Goal: Task Accomplishment & Management: Manage account settings

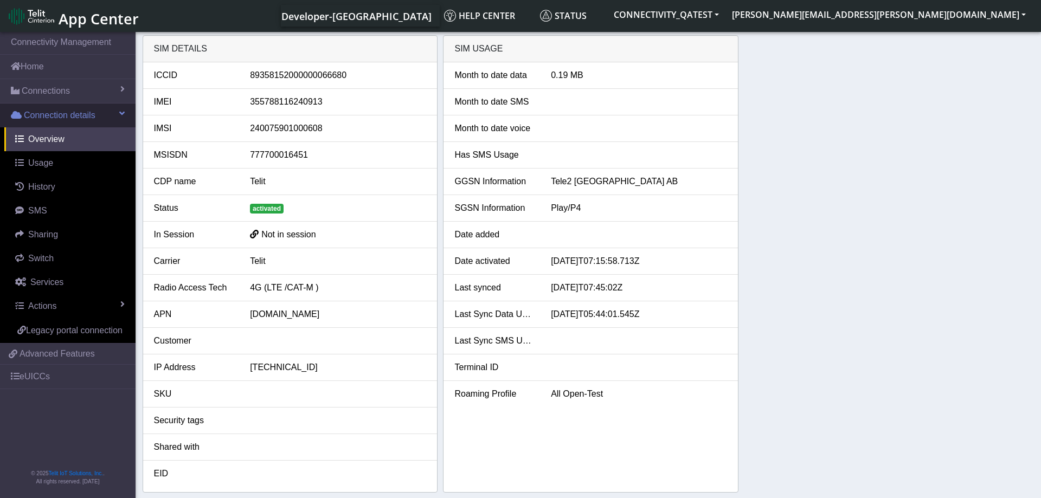
click at [56, 116] on span "Connection details" at bounding box center [60, 115] width 72 height 13
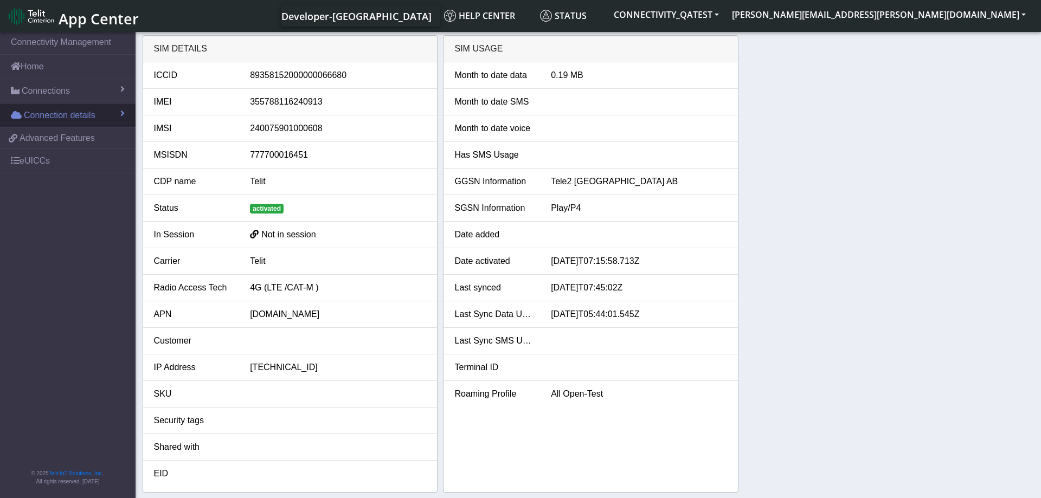
click at [53, 120] on span "Connection details" at bounding box center [60, 115] width 72 height 13
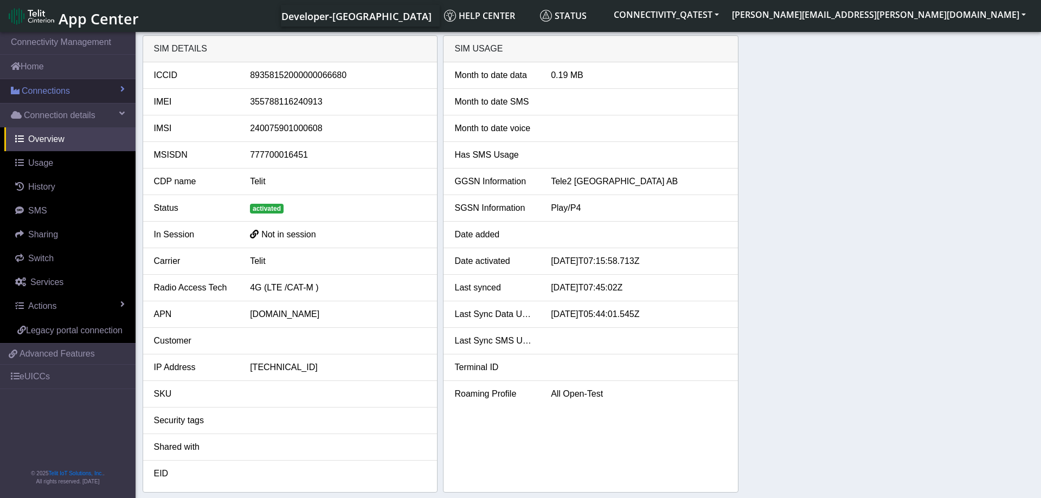
click at [76, 94] on link "Connections" at bounding box center [68, 91] width 136 height 24
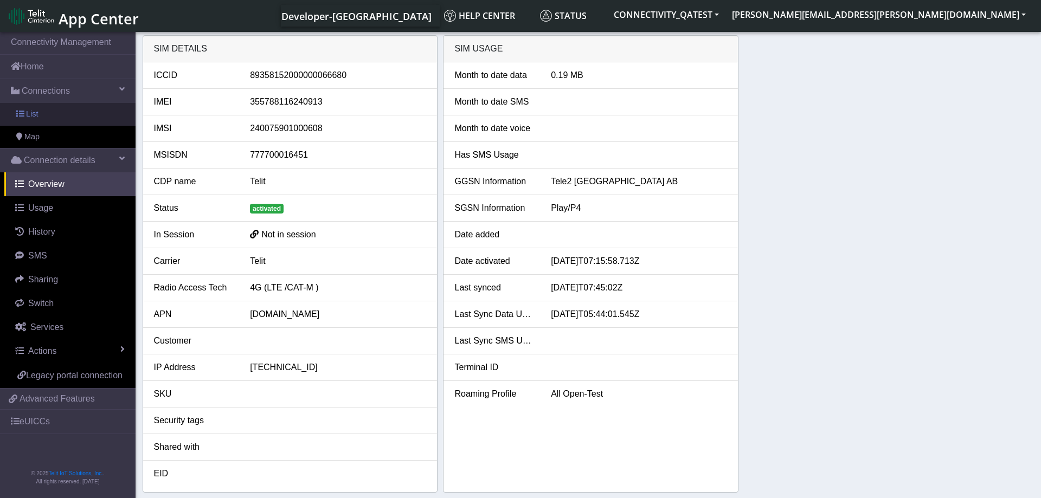
click at [59, 116] on link "List" at bounding box center [68, 114] width 136 height 23
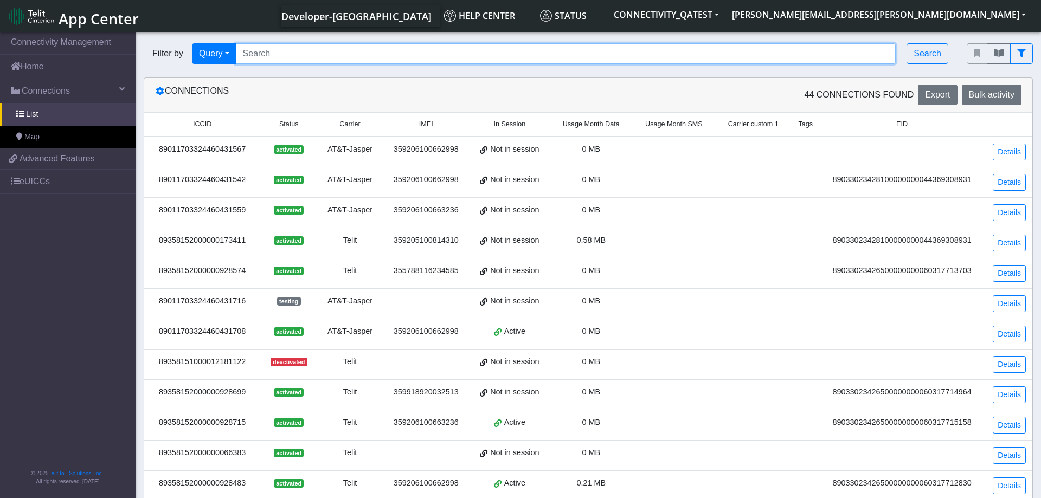
click at [675, 55] on input "Search..." at bounding box center [566, 53] width 661 height 21
paste input "89358152000000929200"
type input "89358152000000929200"
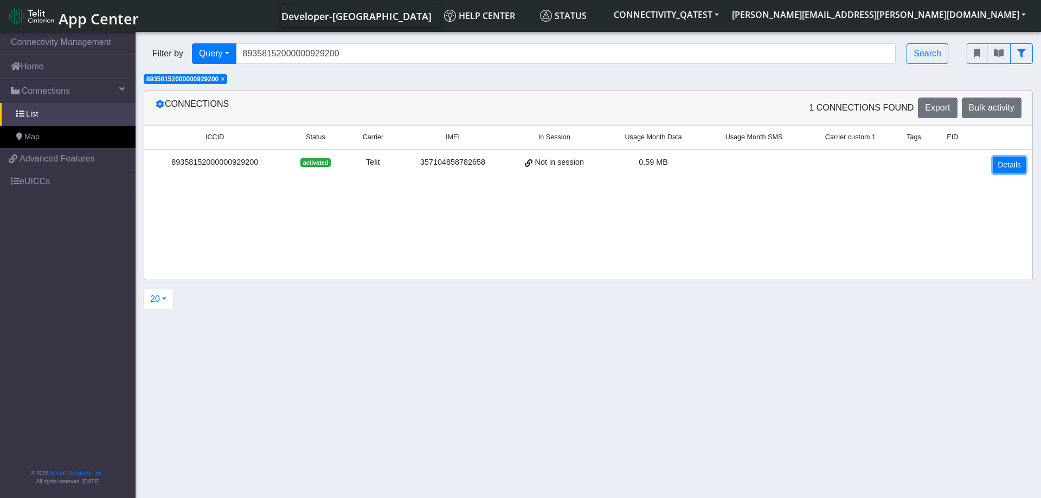
click at [1015, 166] on link "Details" at bounding box center [1009, 165] width 33 height 17
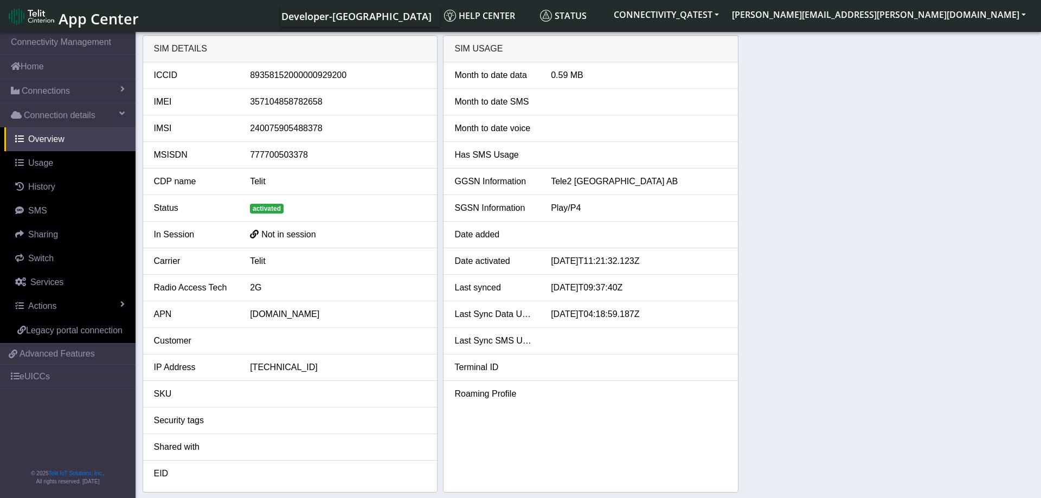
click at [835, 216] on div "SIM details ICCID 89358152000000929200 IMEI 357104858782658 IMSI 24007590548837…" at bounding box center [589, 264] width 892 height 458
click at [72, 312] on link "Actions" at bounding box center [69, 306] width 131 height 24
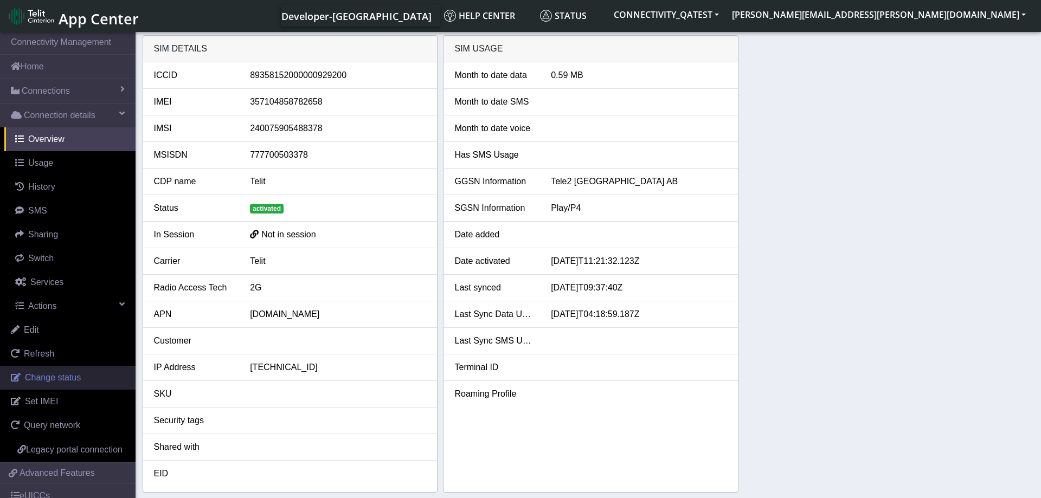
click at [56, 382] on span "Change status" at bounding box center [53, 377] width 56 height 9
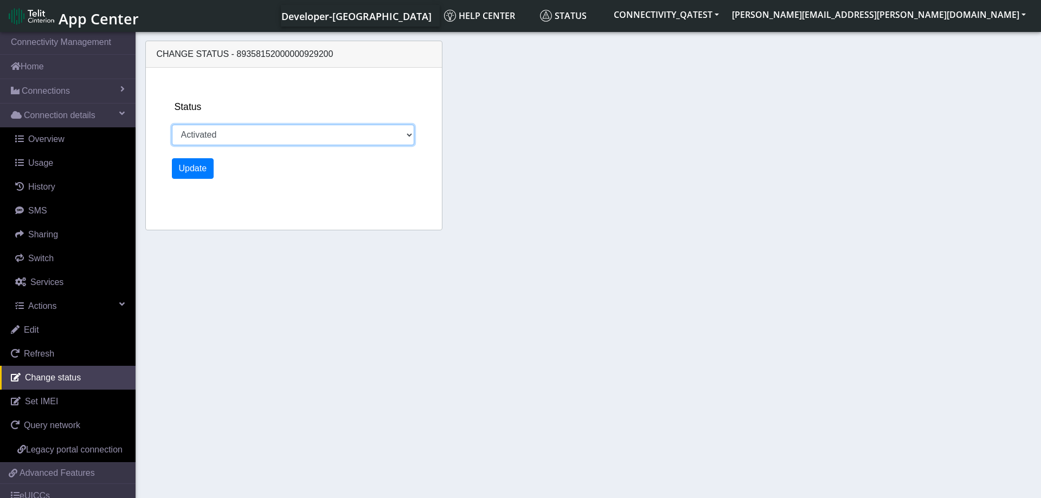
click at [172, 125] on select "Activated Deactivated Blocked" at bounding box center [293, 135] width 243 height 21
select select "blocked"
click option "Blocked" at bounding box center [0, 0] width 0 height 0
click at [198, 175] on button "Update" at bounding box center [193, 168] width 42 height 21
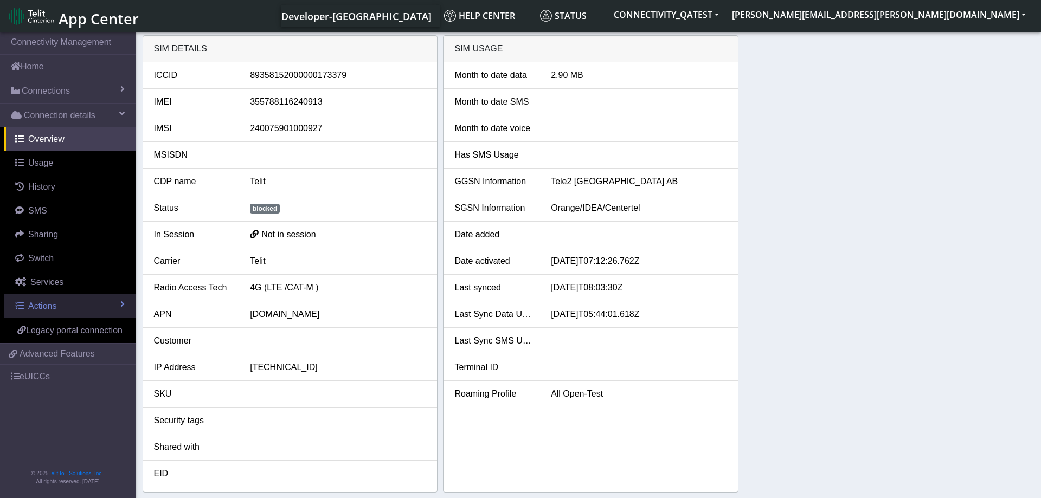
click at [56, 302] on span "Actions" at bounding box center [42, 306] width 28 height 9
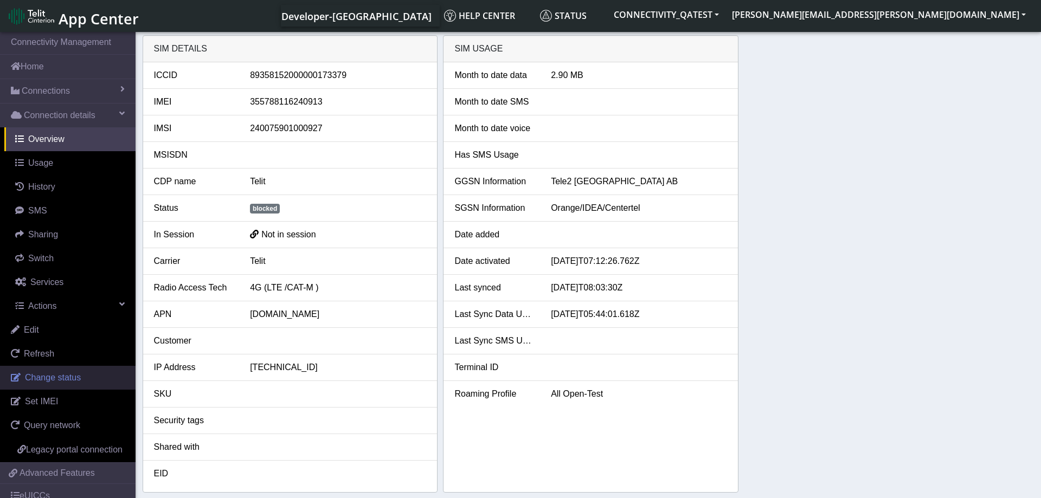
click at [53, 372] on link "Change status" at bounding box center [68, 378] width 136 height 24
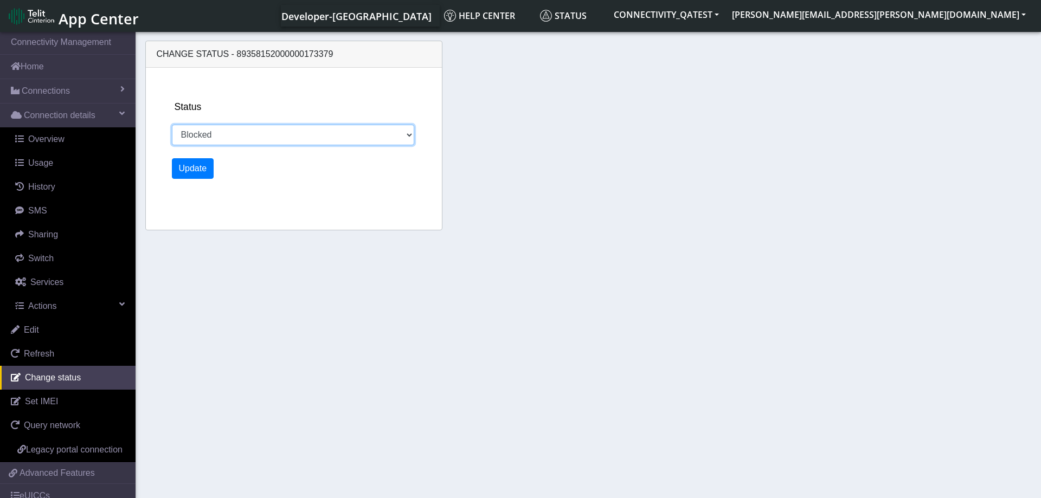
click at [172, 125] on select "Activated Deactivated Blocked" at bounding box center [293, 135] width 243 height 21
select select "activated"
click option "Activated" at bounding box center [0, 0] width 0 height 0
click at [191, 170] on button "Update" at bounding box center [193, 168] width 42 height 21
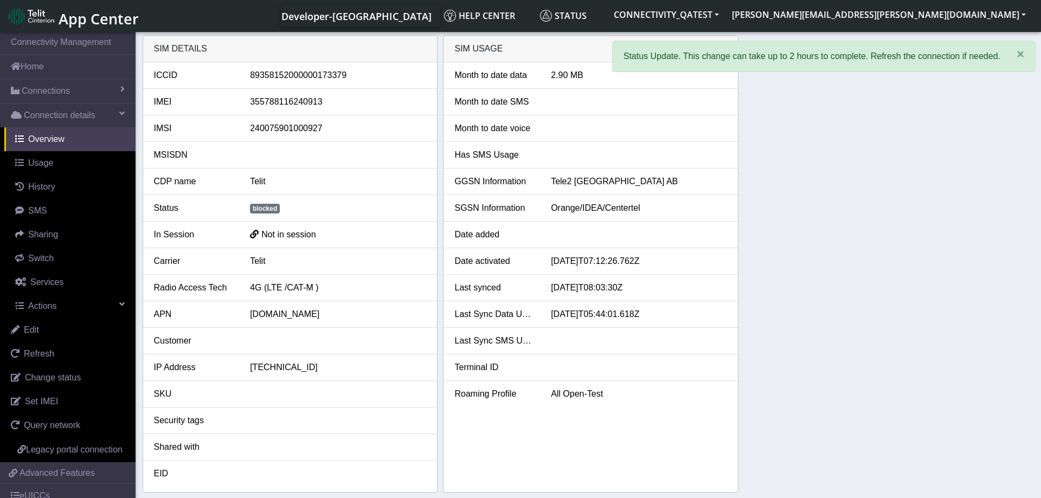
click at [833, 235] on div "SIM details ICCID 89358152000000173379 IMEI 355788116240913 IMSI 24007590100092…" at bounding box center [589, 264] width 892 height 458
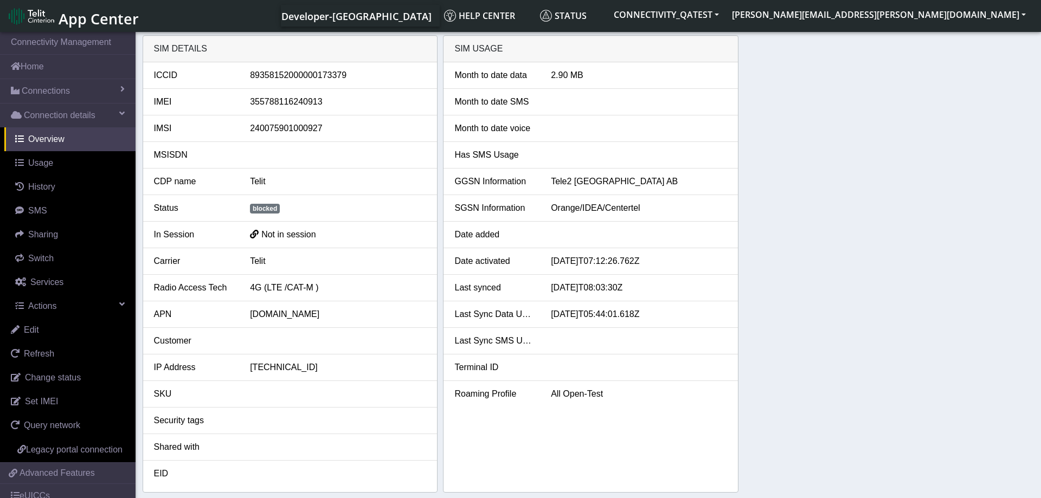
click at [795, 210] on div "SIM details ICCID 89358152000000173379 IMEI 355788116240913 IMSI 24007590100092…" at bounding box center [589, 264] width 892 height 458
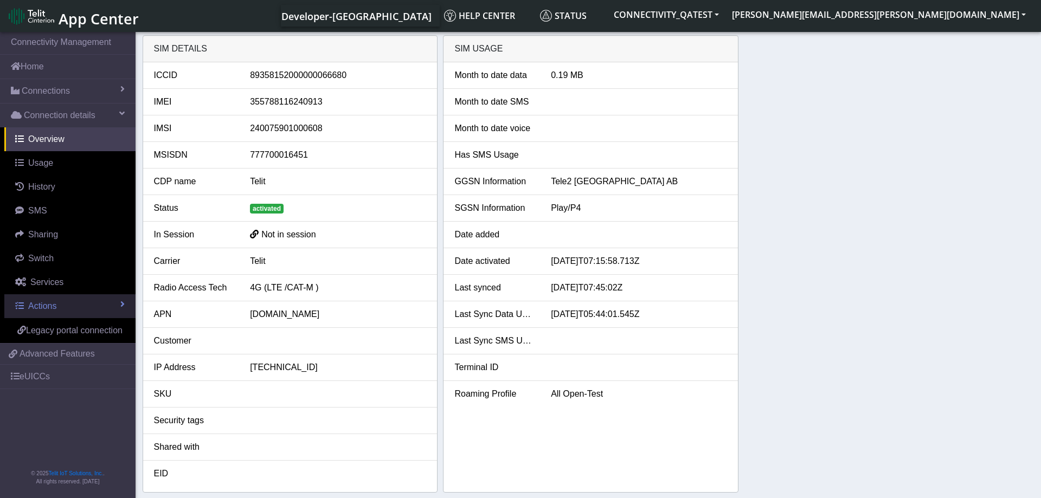
click at [93, 302] on link "Actions" at bounding box center [69, 306] width 131 height 24
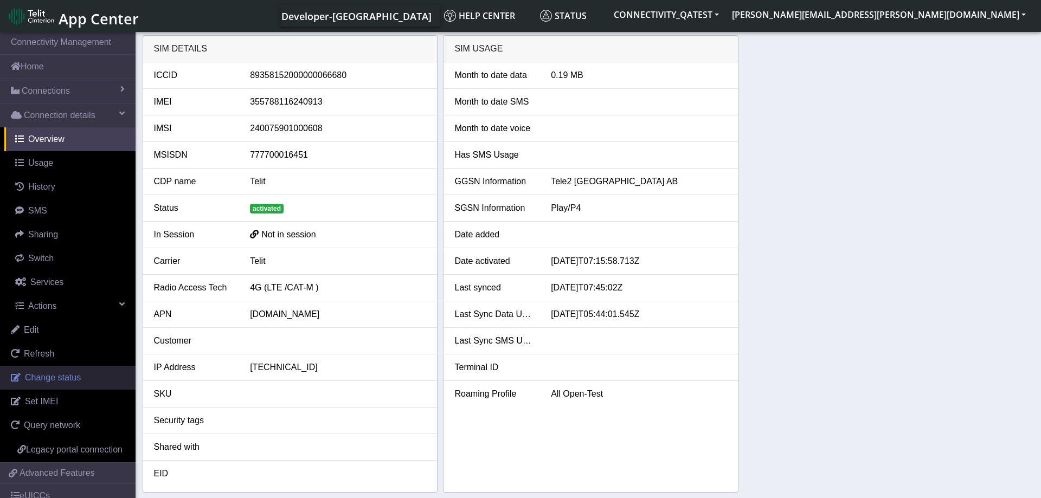
click at [69, 374] on span "Change status" at bounding box center [53, 377] width 56 height 9
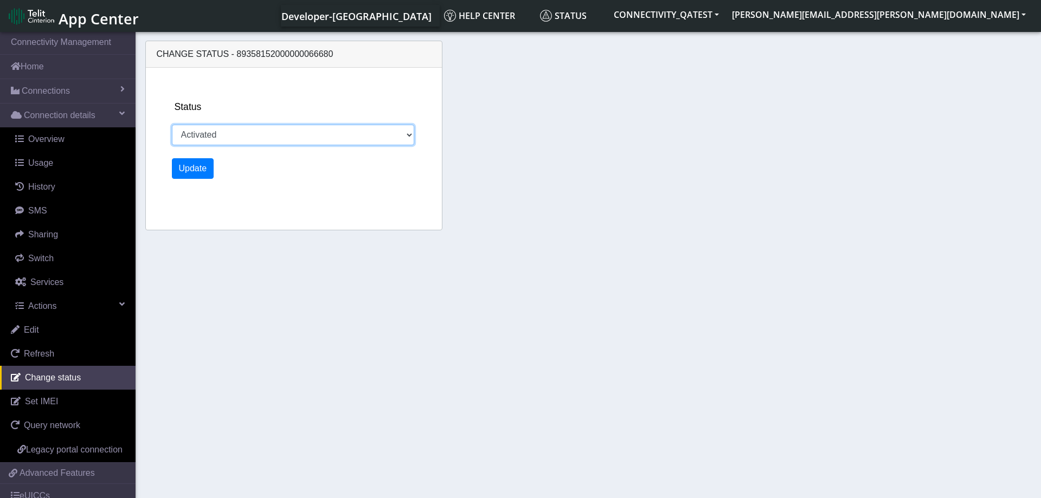
click at [172, 125] on select "Activated Deactivated Blocked" at bounding box center [293, 135] width 243 height 21
select select "blocked"
click option "Blocked" at bounding box center [0, 0] width 0 height 0
click at [198, 173] on button "Update" at bounding box center [193, 168] width 42 height 21
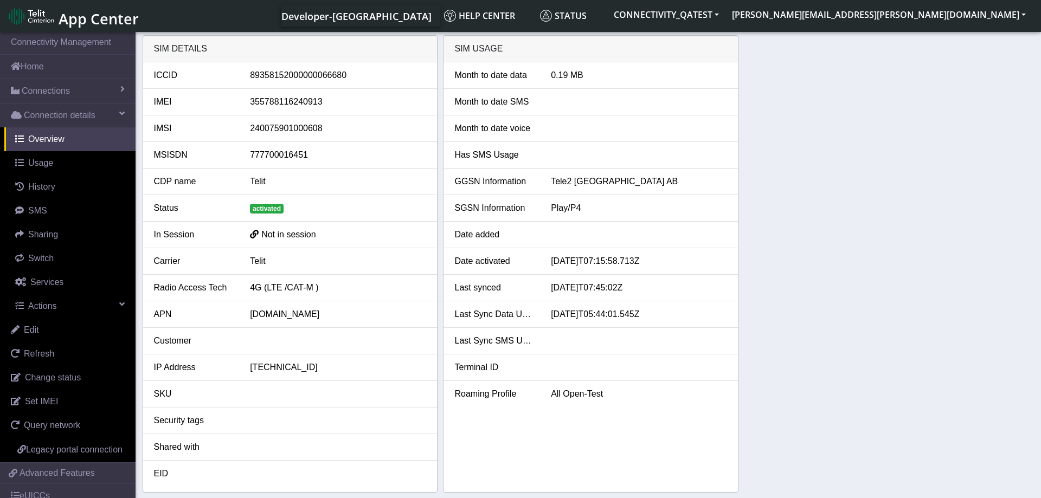
click at [882, 246] on div "SIM details ICCID 89358152000000066680 IMEI 355788116240913 IMSI 24007590100060…" at bounding box center [589, 264] width 892 height 458
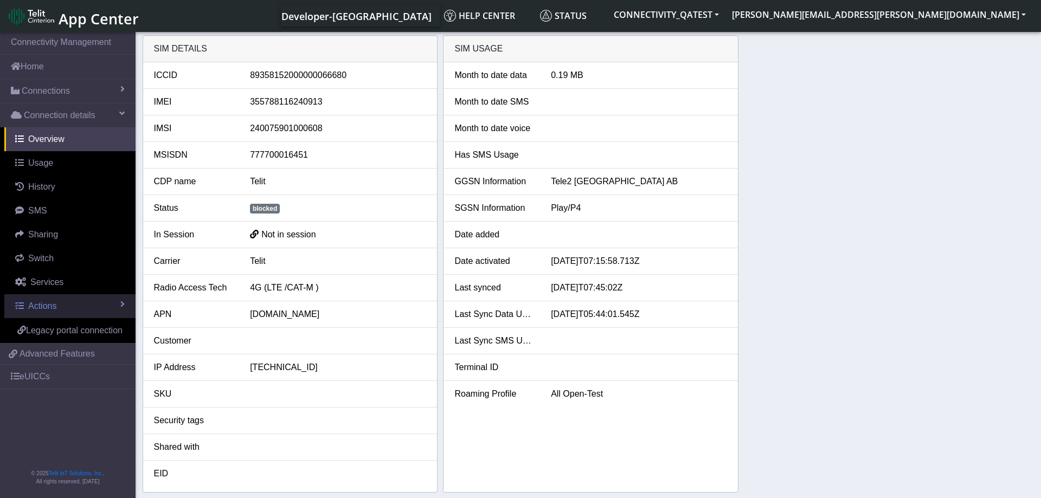
click at [78, 305] on link "Actions" at bounding box center [69, 306] width 131 height 24
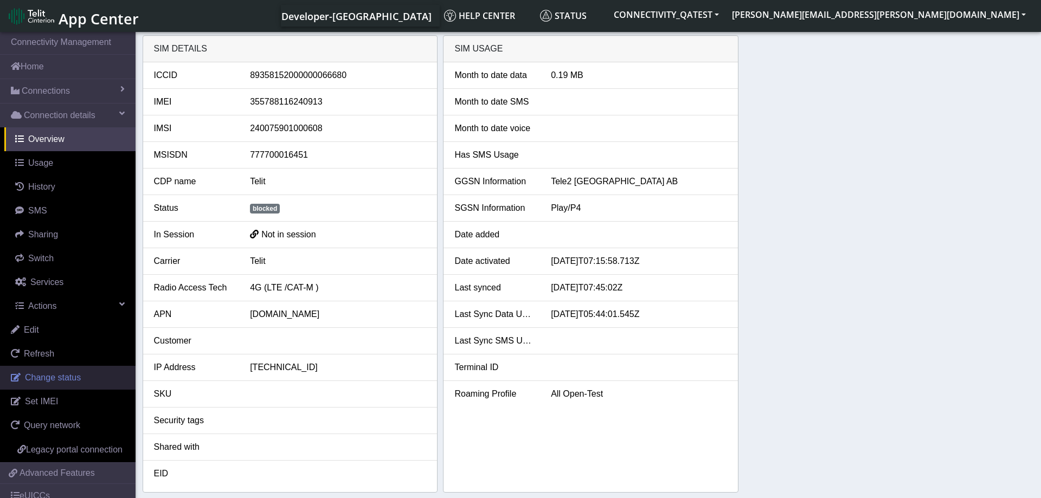
click at [72, 373] on span "Change status" at bounding box center [53, 377] width 56 height 9
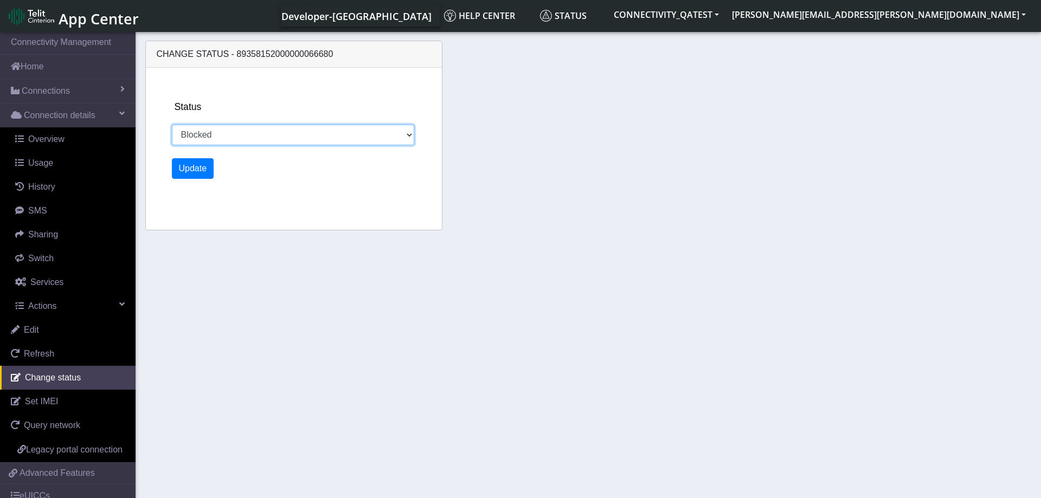
click at [172, 125] on select "Activated Deactivated Blocked" at bounding box center [293, 135] width 243 height 21
select select "activated"
click option "Activated" at bounding box center [0, 0] width 0 height 0
click at [201, 163] on button "Update" at bounding box center [193, 168] width 42 height 21
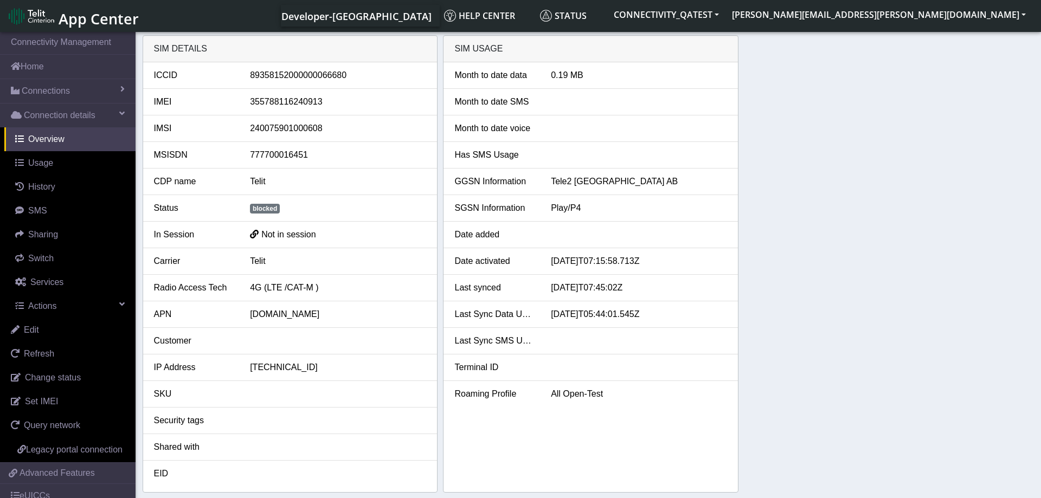
click at [766, 228] on div "SIM details ICCID 89358152000000066680 IMEI 355788116240913 IMSI 24007590100060…" at bounding box center [589, 264] width 892 height 458
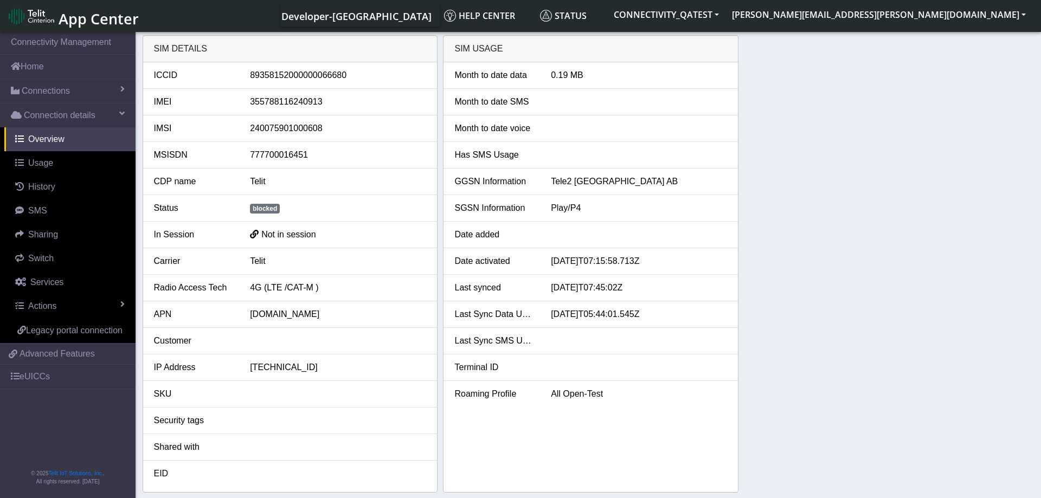
click at [927, 290] on div "SIM details ICCID [TECHNICAL_ID] IMEI [TECHNICAL_ID] IMSI [TECHNICAL_ID] MSISDN…" at bounding box center [589, 264] width 892 height 458
click at [66, 308] on link "Actions" at bounding box center [69, 306] width 131 height 24
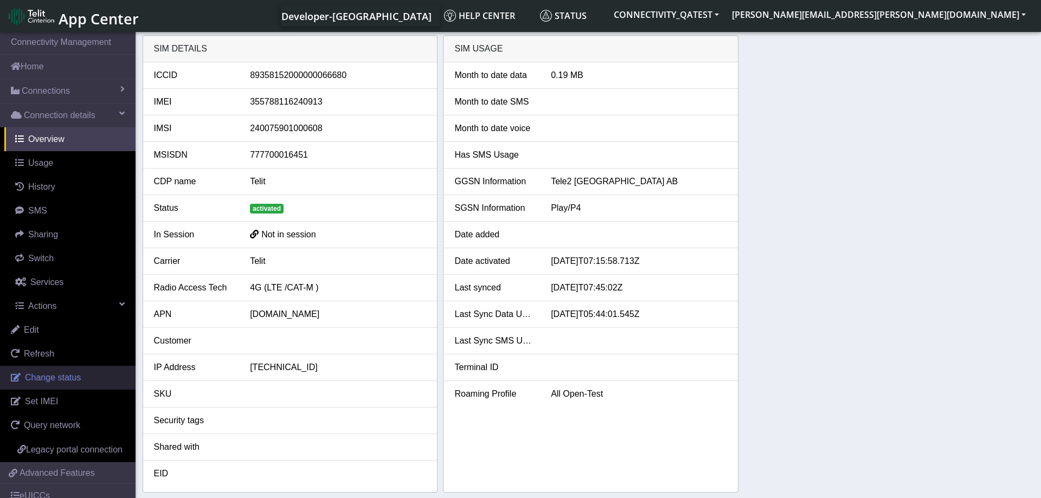
click at [66, 379] on span "Change status" at bounding box center [53, 377] width 56 height 9
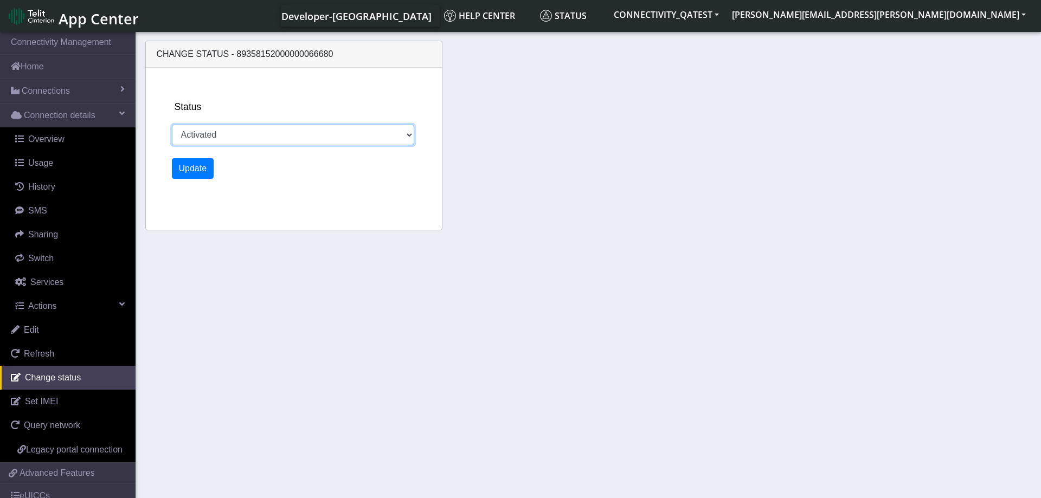
click at [172, 125] on select "Activated Deactivated Blocked" at bounding box center [293, 135] width 243 height 21
select select "blocked"
click option "Blocked" at bounding box center [0, 0] width 0 height 0
click at [195, 171] on button "Update" at bounding box center [193, 168] width 42 height 21
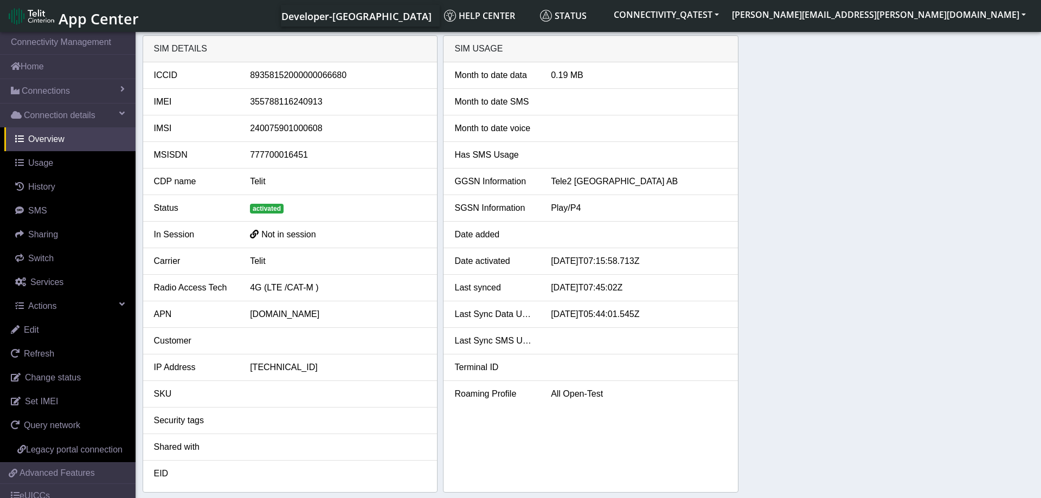
click at [870, 242] on div "SIM details ICCID 89358152000000066680 IMEI 355788116240913 IMSI 24007590100060…" at bounding box center [589, 264] width 892 height 458
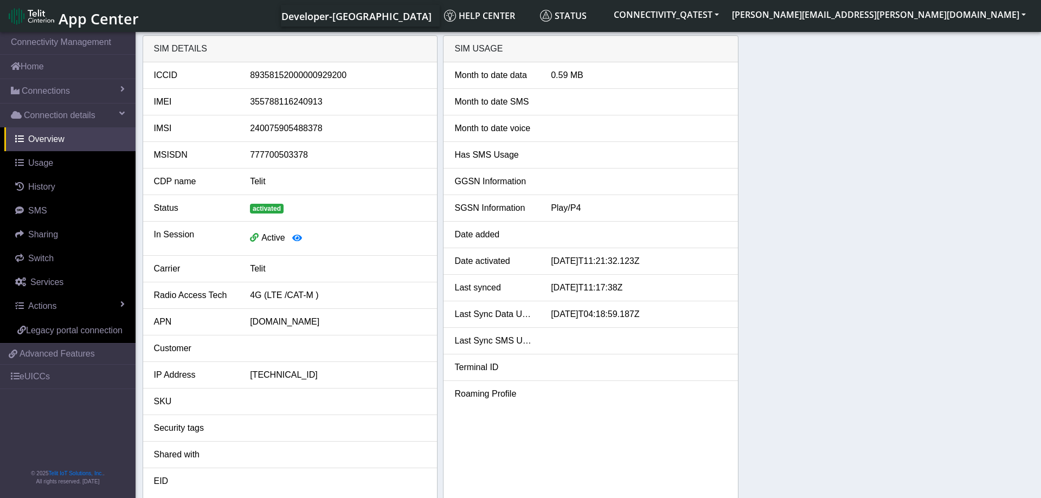
click at [882, 264] on div "SIM details ICCID [TECHNICAL_ID] IMEI [TECHNICAL_ID] IMSI [TECHNICAL_ID] MSISDN…" at bounding box center [589, 267] width 892 height 465
click at [912, 302] on div "SIM details ICCID [TECHNICAL_ID] IMEI [TECHNICAL_ID] IMSI [TECHNICAL_ID] MSISDN…" at bounding box center [589, 267] width 892 height 465
click at [106, 301] on link "Actions" at bounding box center [69, 306] width 131 height 24
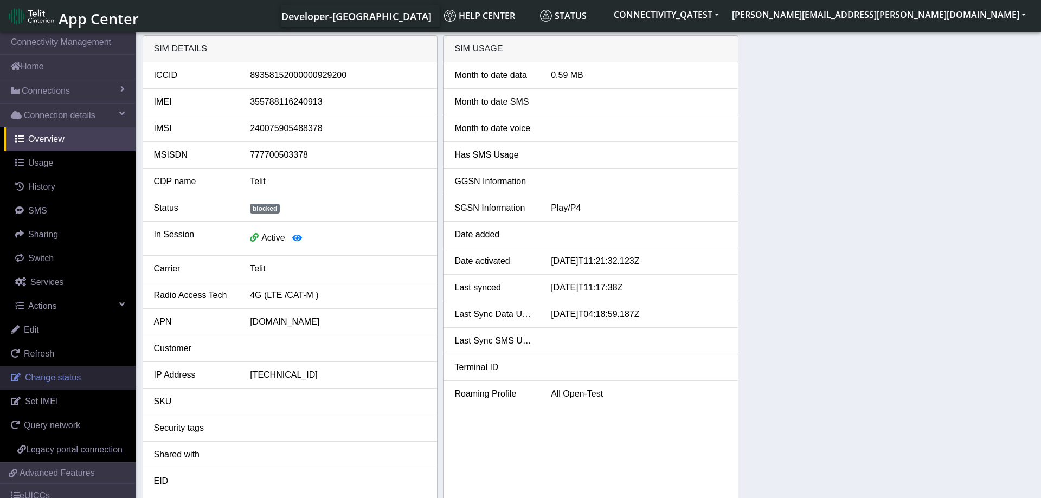
click at [71, 374] on span "Change status" at bounding box center [53, 377] width 56 height 9
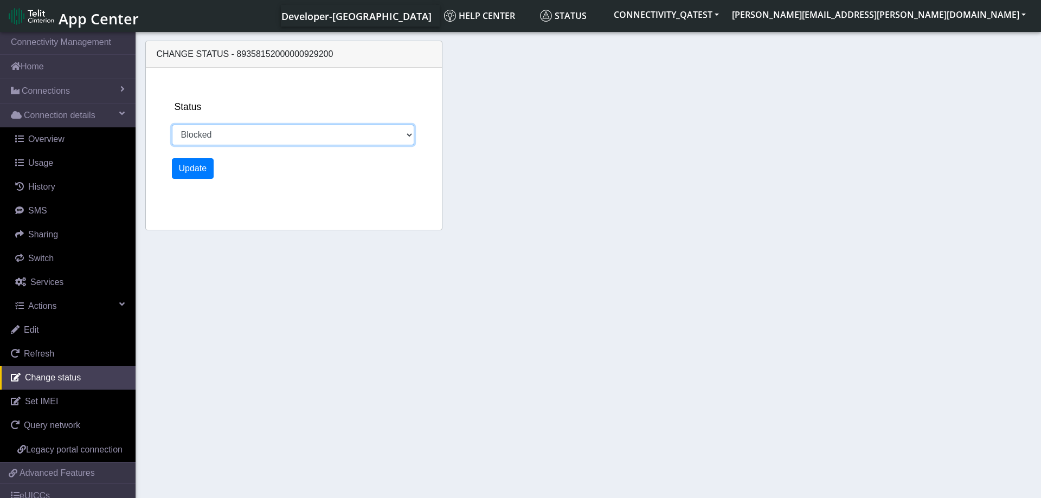
click at [172, 125] on select "Activated Deactivated Blocked" at bounding box center [293, 135] width 243 height 21
select select "activated"
click option "Activated" at bounding box center [0, 0] width 0 height 0
click at [199, 165] on button "Update" at bounding box center [193, 168] width 42 height 21
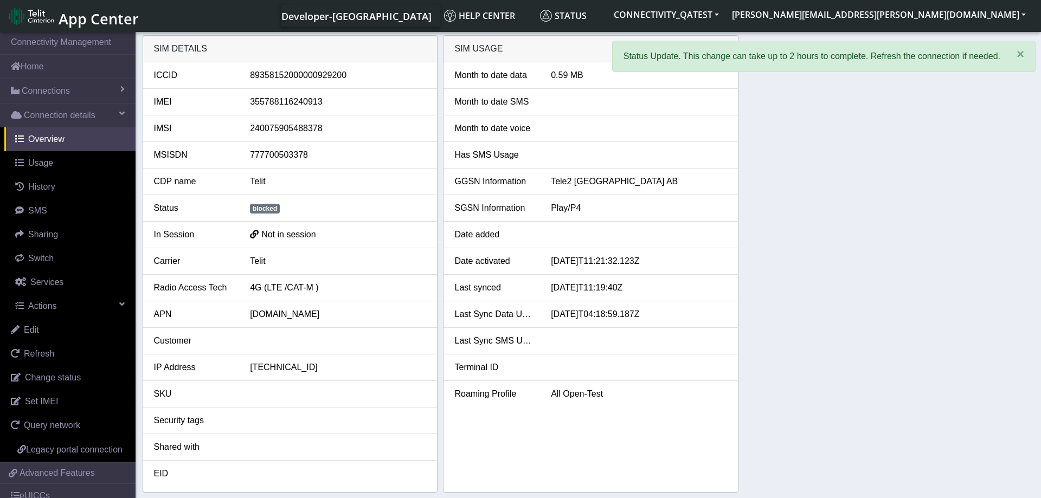
click at [809, 238] on div "SIM details ICCID 89358152000000929200 IMEI 355788116240913 IMSI 24007590548837…" at bounding box center [589, 264] width 892 height 458
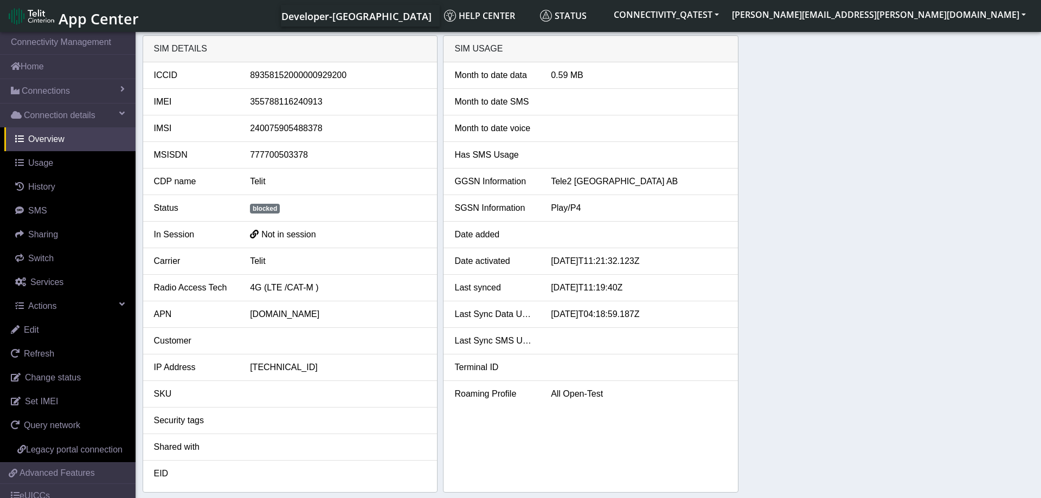
click at [869, 317] on div "SIM details ICCID 89358152000000929200 IMEI 355788116240913 IMSI 24007590548837…" at bounding box center [589, 264] width 892 height 458
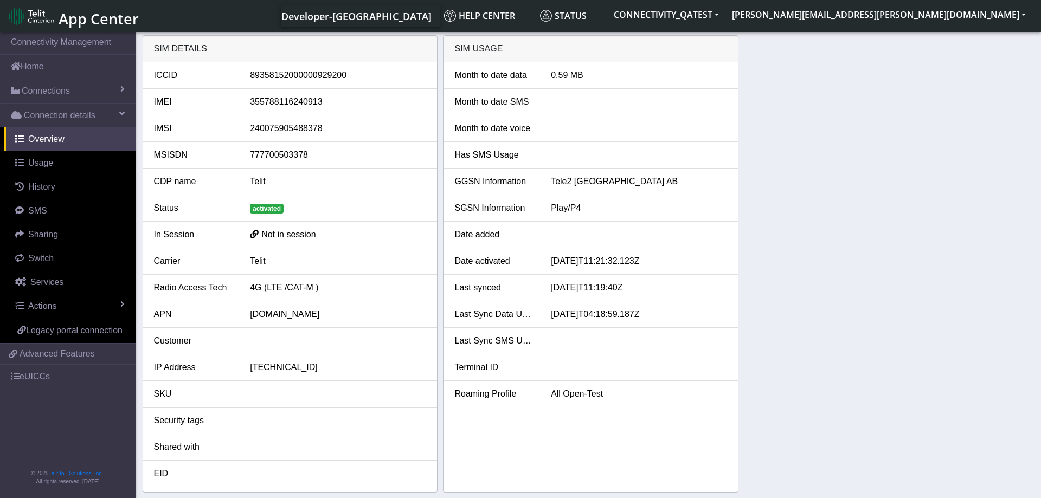
click at [841, 267] on div "SIM details ICCID [TECHNICAL_ID] IMEI [TECHNICAL_ID] IMSI [TECHNICAL_ID] MSISDN…" at bounding box center [589, 264] width 892 height 458
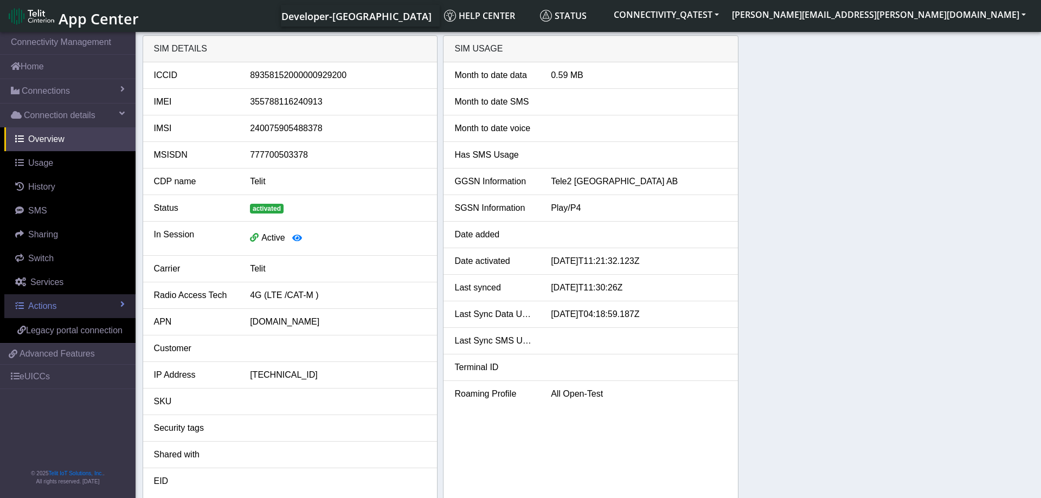
click at [92, 308] on link "Actions" at bounding box center [69, 306] width 131 height 24
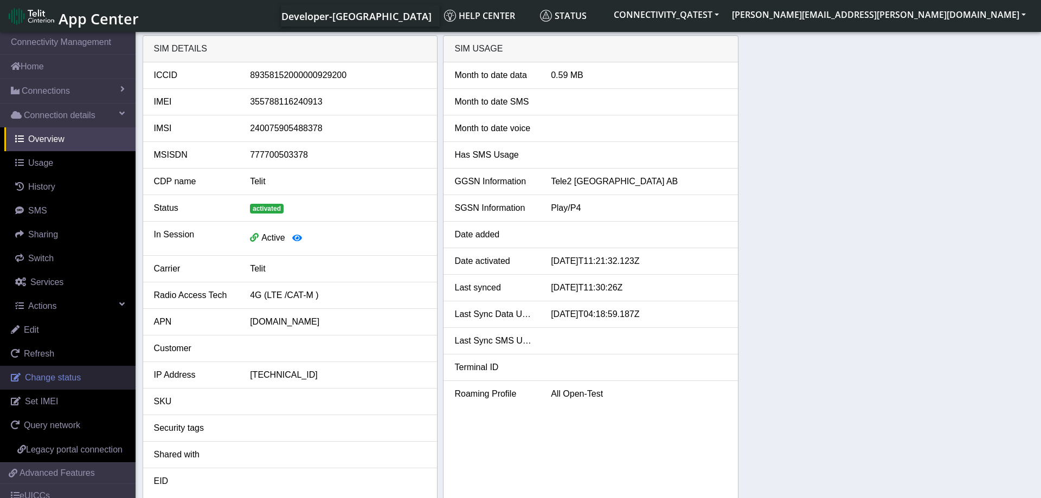
click at [54, 375] on span "Change status" at bounding box center [53, 377] width 56 height 9
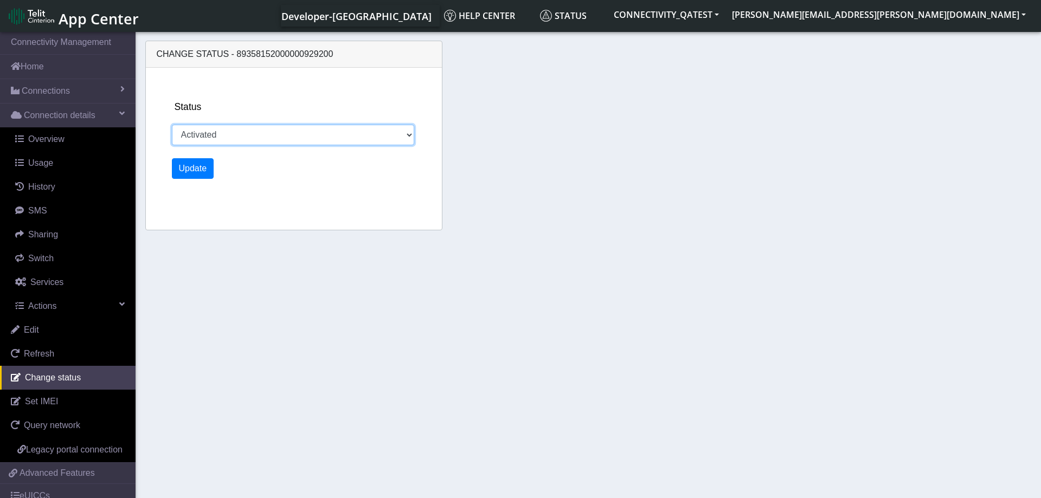
click at [172, 125] on select "Activated Deactivated Blocked" at bounding box center [293, 135] width 243 height 21
select select "blocked"
click option "Blocked" at bounding box center [0, 0] width 0 height 0
click at [201, 164] on button "Update" at bounding box center [193, 168] width 42 height 21
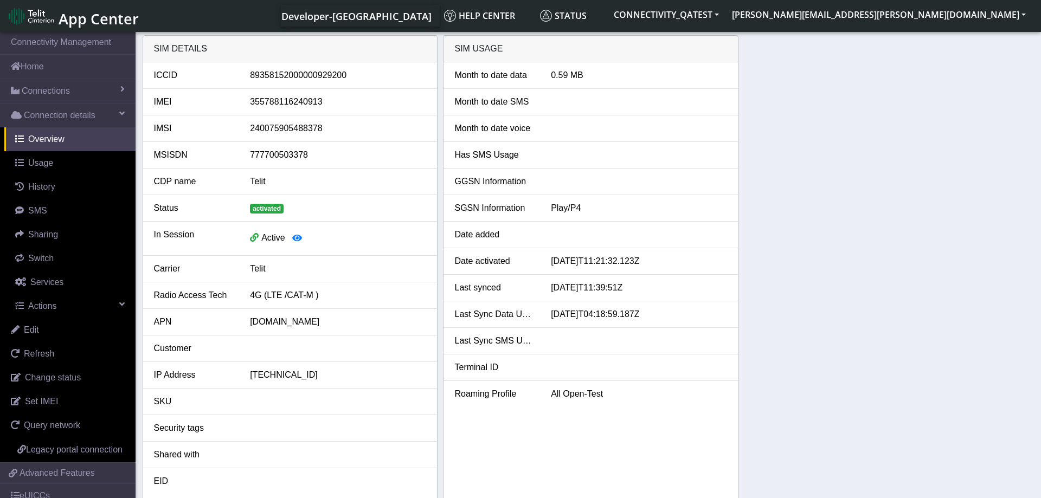
click at [840, 313] on div "SIM details ICCID 89358152000000929200 IMEI 355788116240913 IMSI 24007590548837…" at bounding box center [589, 267] width 892 height 465
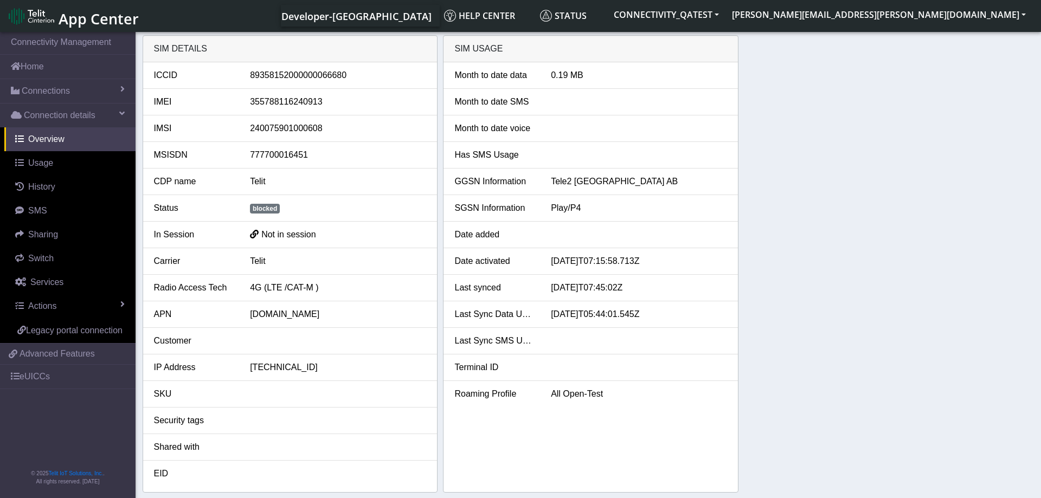
click at [837, 294] on div "SIM details ICCID [TECHNICAL_ID] IMEI [TECHNICAL_ID] IMSI [TECHNICAL_ID] MSISDN…" at bounding box center [589, 264] width 892 height 458
click at [60, 300] on link "Actions" at bounding box center [69, 306] width 131 height 24
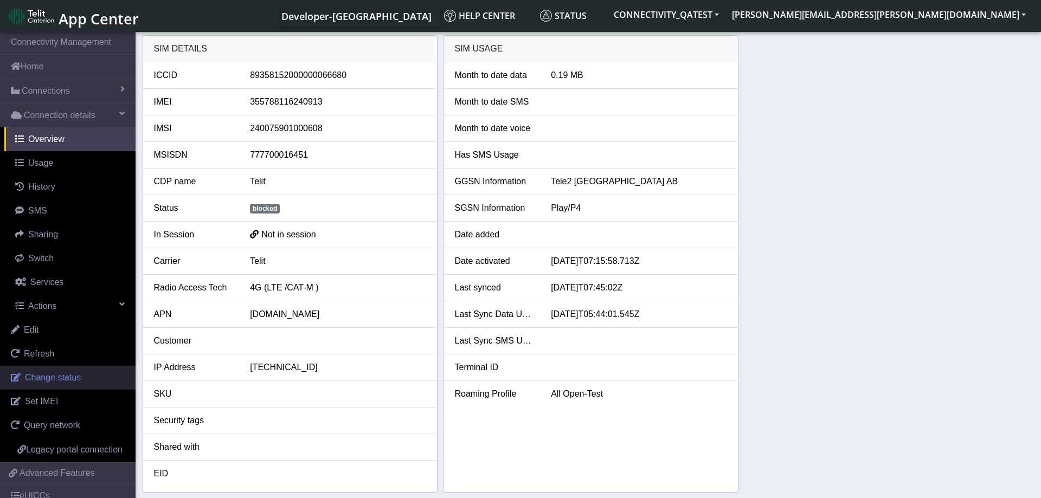
click at [59, 380] on span "Change status" at bounding box center [53, 377] width 56 height 9
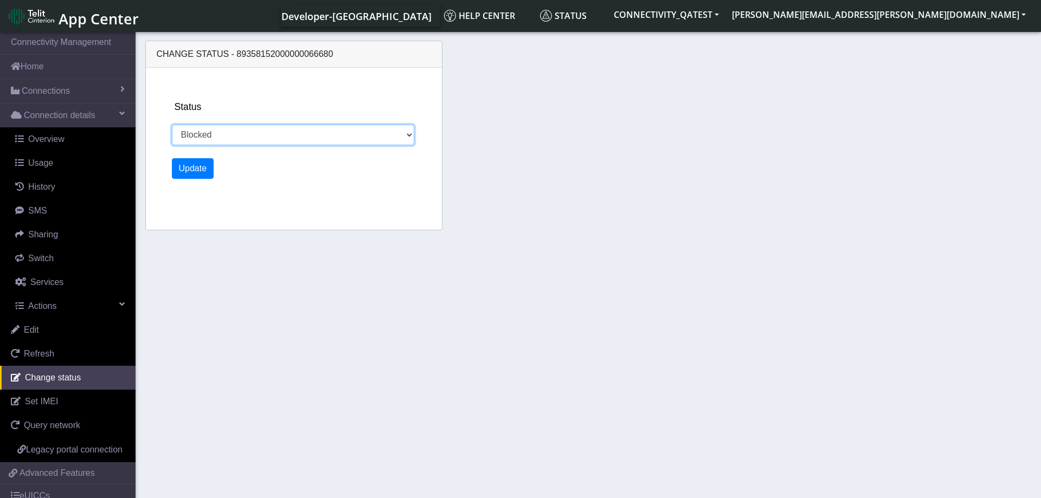
click at [172, 125] on select "Activated Deactivated Blocked" at bounding box center [293, 135] width 243 height 21
select select "activated"
click option "Activated" at bounding box center [0, 0] width 0 height 0
click at [192, 165] on button "Update" at bounding box center [193, 168] width 42 height 21
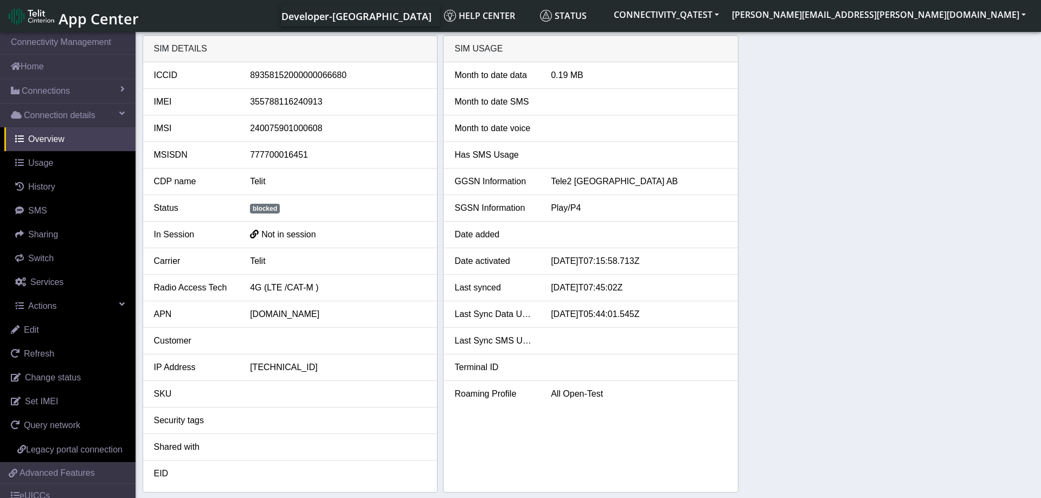
click at [854, 285] on div "SIM details ICCID 89358152000000066680 IMEI 355788116240913 IMSI 24007590100060…" at bounding box center [589, 264] width 892 height 458
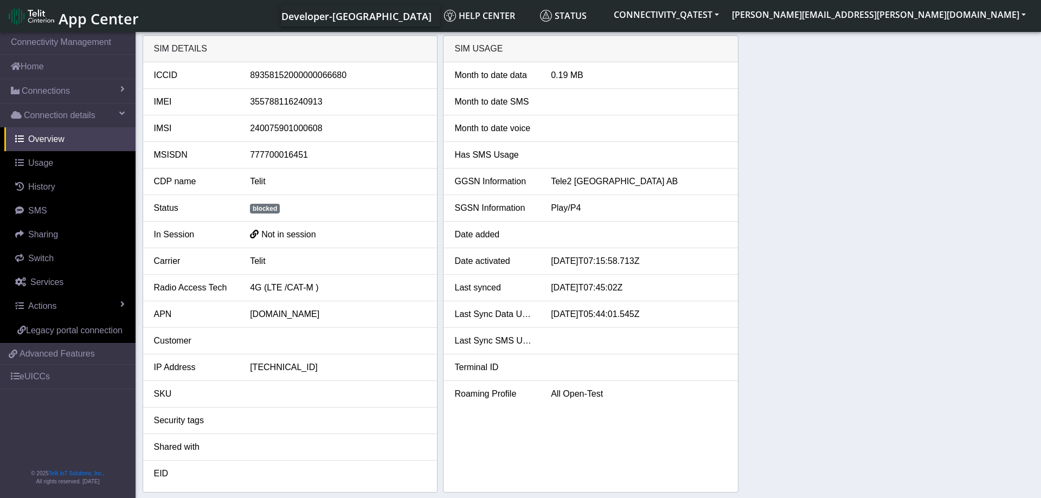
click at [823, 195] on div "SIM details ICCID 89358152000000066680 IMEI 355788116240913 IMSI 24007590100060…" at bounding box center [589, 264] width 892 height 458
click at [811, 212] on div "SIM details ICCID 89358152000000066680 IMEI 355788116240913 IMSI 24007590100060…" at bounding box center [589, 264] width 892 height 458
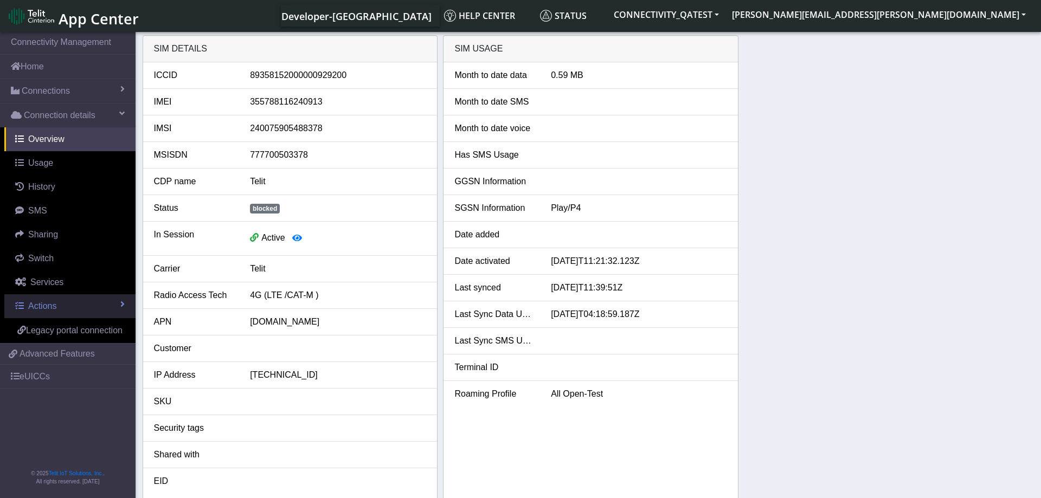
click at [72, 305] on link "Actions" at bounding box center [69, 306] width 131 height 24
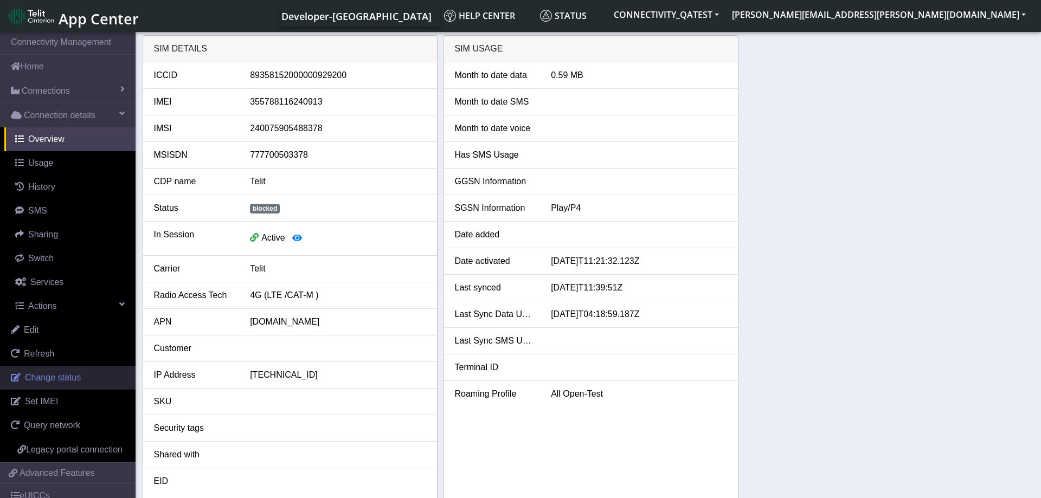
click at [63, 376] on span "Change status" at bounding box center [53, 377] width 56 height 9
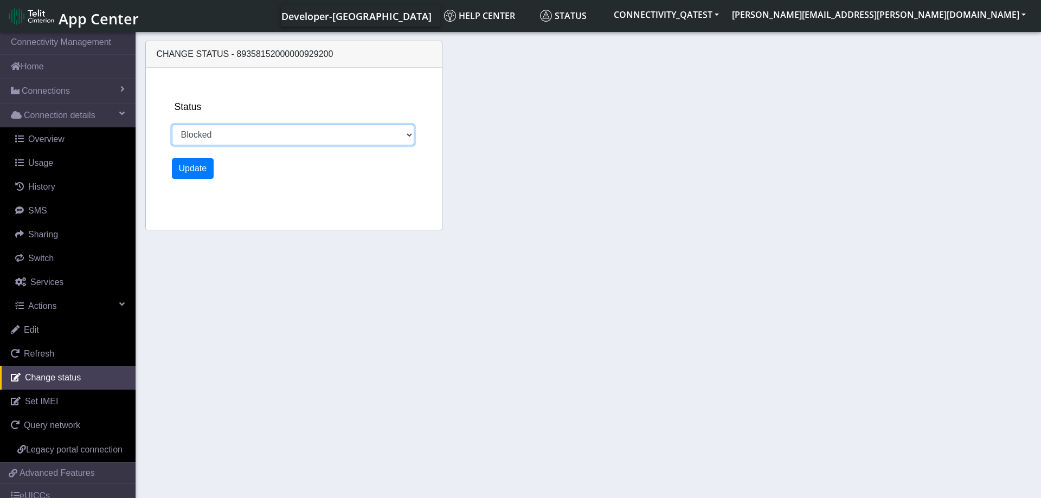
click at [172, 125] on select "Activated Deactivated Blocked" at bounding box center [293, 135] width 243 height 21
select select "activated"
click option "Activated" at bounding box center [0, 0] width 0 height 0
click at [192, 172] on button "Update" at bounding box center [193, 168] width 42 height 21
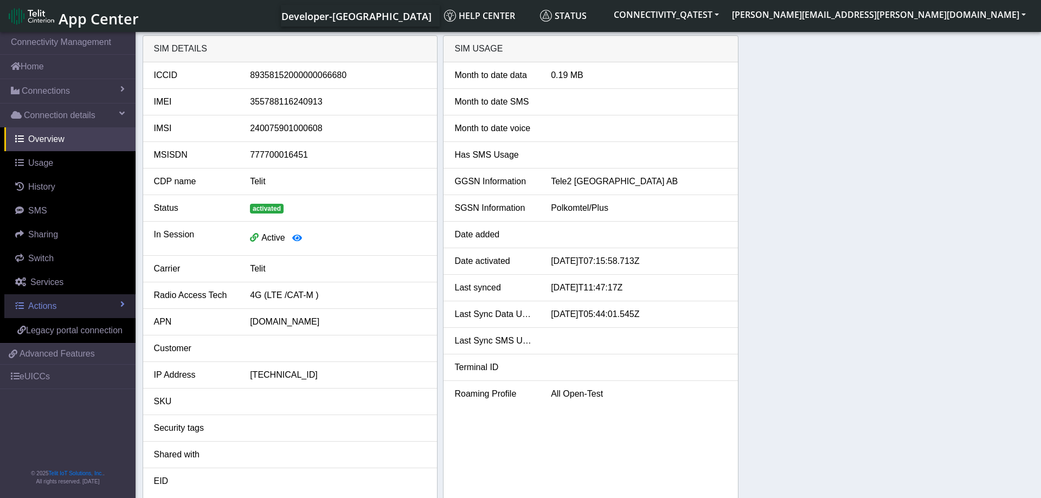
click at [48, 303] on span "Actions" at bounding box center [42, 306] width 28 height 9
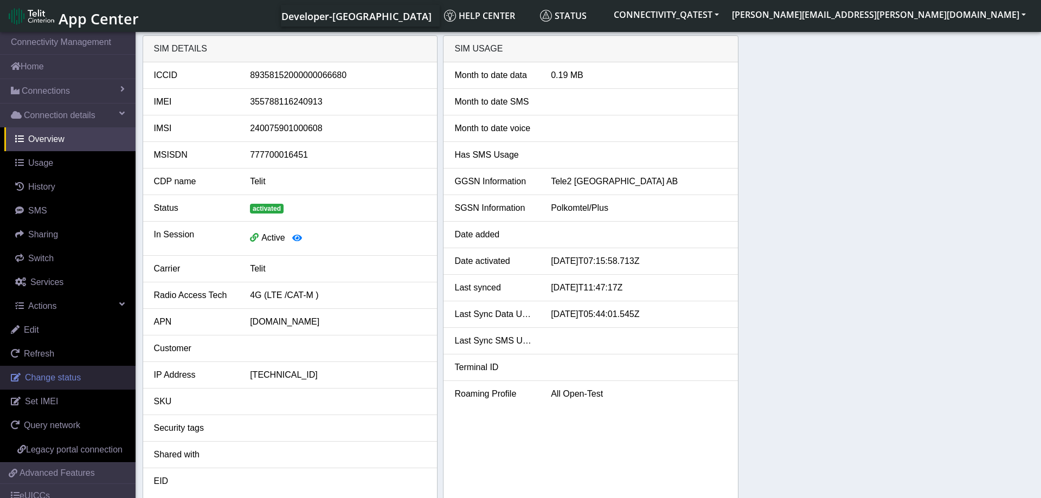
click at [52, 374] on span "Change status" at bounding box center [53, 377] width 56 height 9
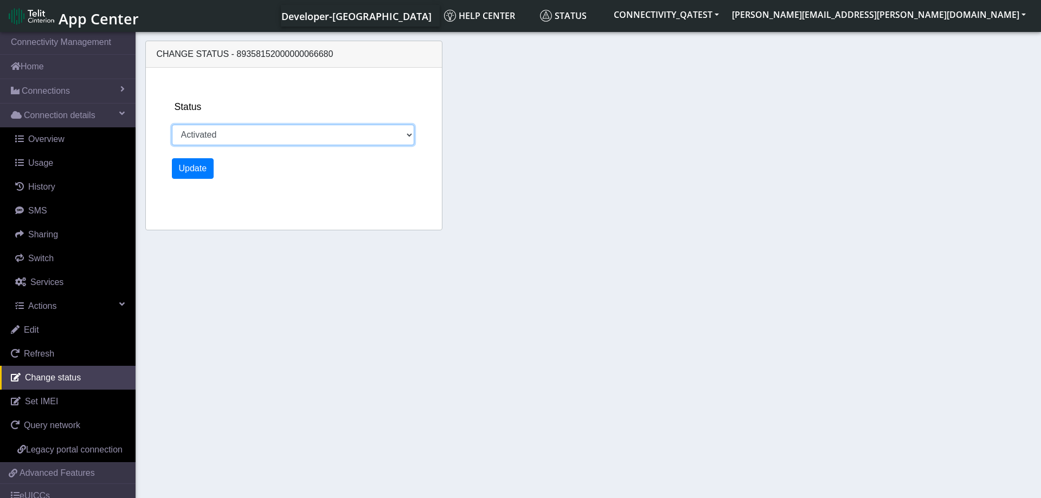
click at [172, 125] on select "Activated Deactivated Blocked" at bounding box center [293, 135] width 243 height 21
select select "blocked"
click option "Blocked" at bounding box center [0, 0] width 0 height 0
click at [199, 169] on button "Update" at bounding box center [193, 168] width 42 height 21
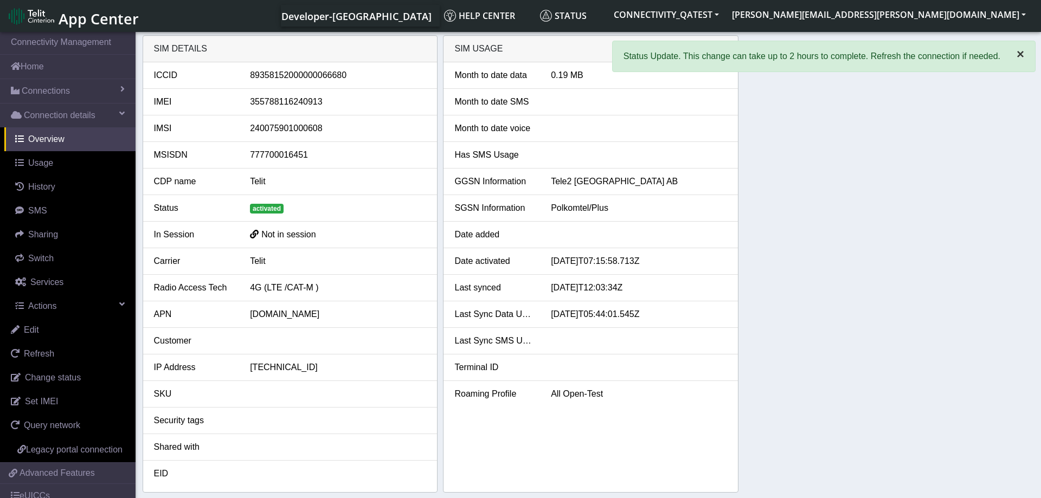
click at [1020, 58] on span "×" at bounding box center [1021, 54] width 8 height 15
click at [878, 233] on div "SIM details ICCID 89358152000000066680 IMEI 355788116240913 IMSI 24007590100060…" at bounding box center [589, 264] width 892 height 458
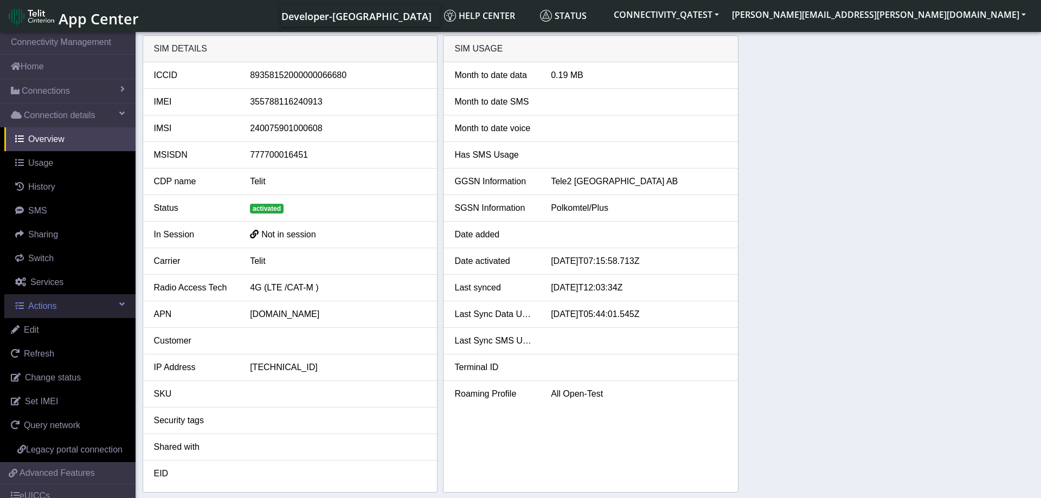
click at [84, 302] on link "Actions" at bounding box center [69, 306] width 131 height 24
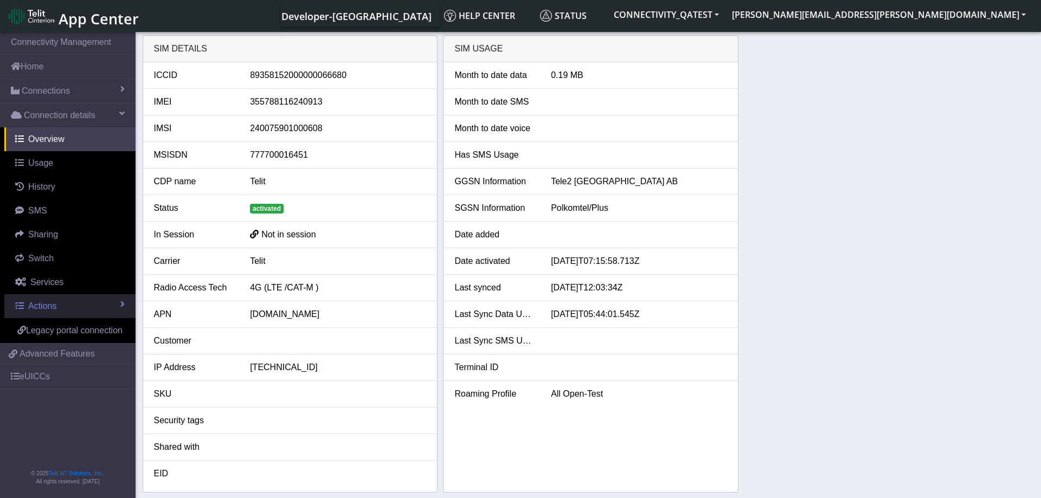
click at [84, 303] on link "Actions" at bounding box center [69, 306] width 131 height 24
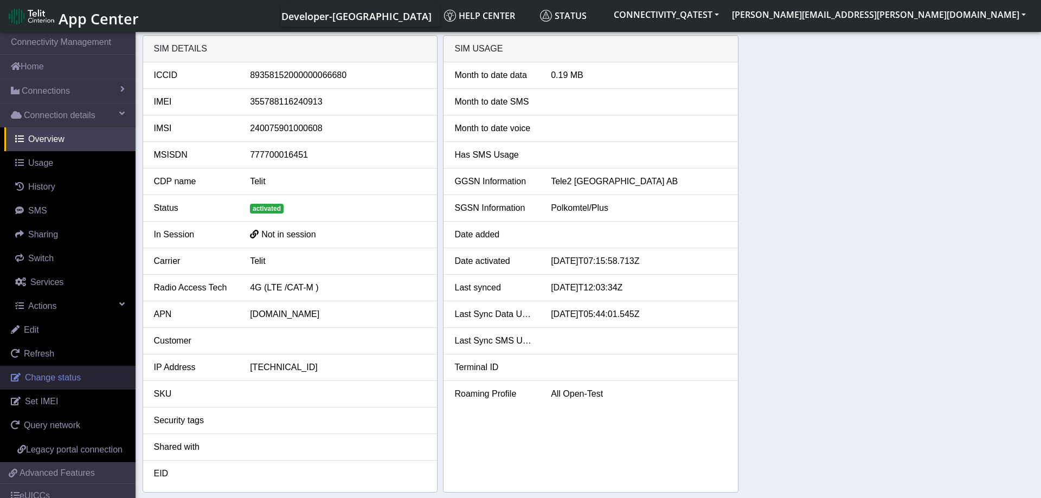
click at [75, 378] on span "Change status" at bounding box center [53, 377] width 56 height 9
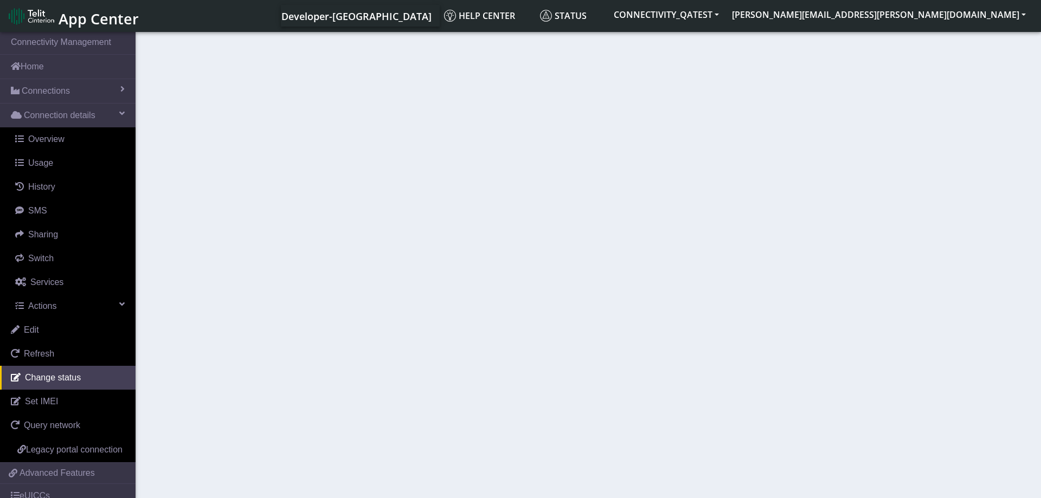
select select "blocked"
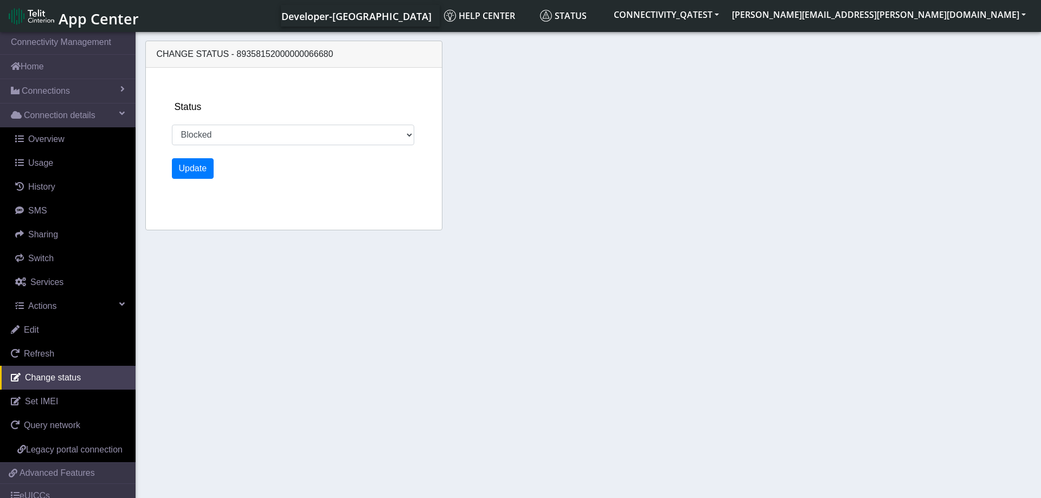
click at [693, 243] on section "Connectivity Management Home Connections List Map Connection details Overview U…" at bounding box center [520, 266] width 1041 height 472
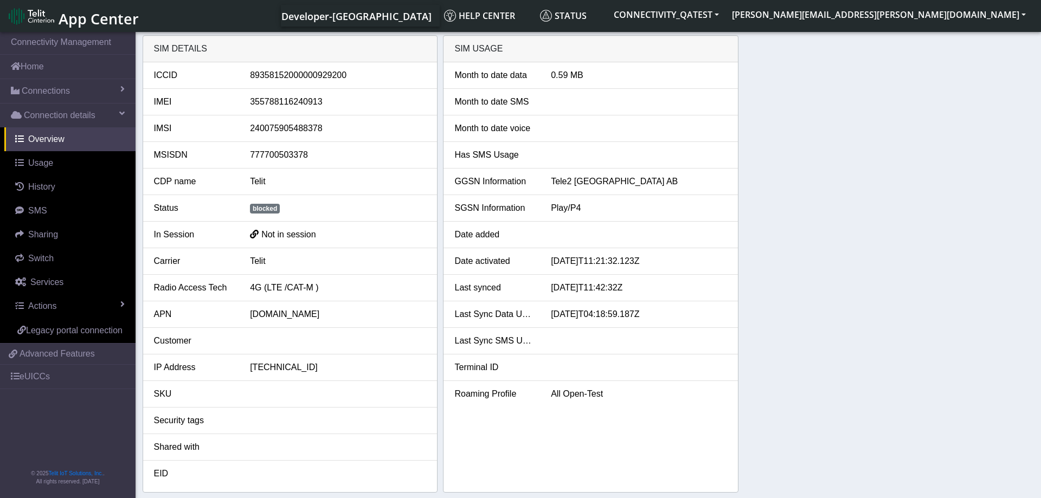
click at [849, 253] on div "SIM details ICCID [TECHNICAL_ID] IMEI [TECHNICAL_ID] IMSI [TECHNICAL_ID] MSISDN…" at bounding box center [589, 264] width 892 height 458
click at [74, 310] on link "Actions" at bounding box center [69, 306] width 131 height 24
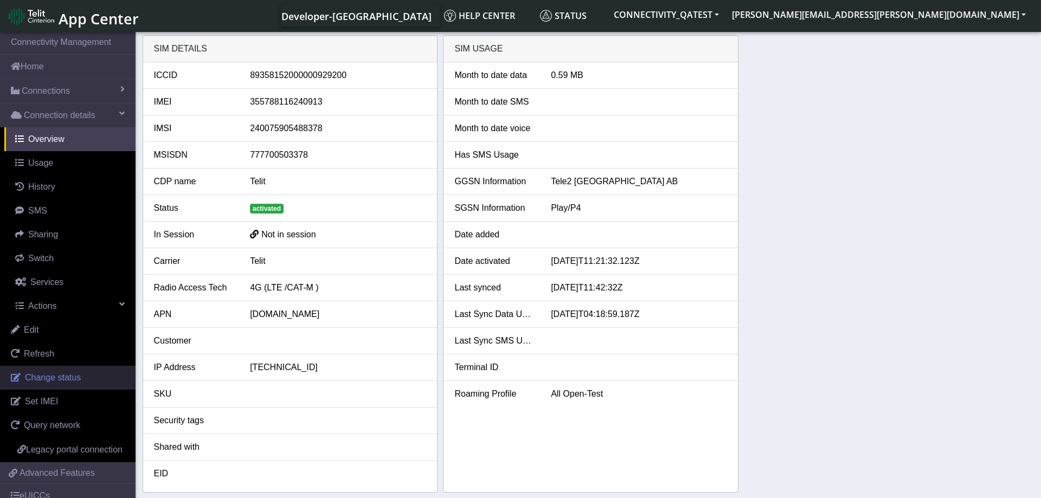
click at [66, 377] on span "Change status" at bounding box center [53, 377] width 56 height 9
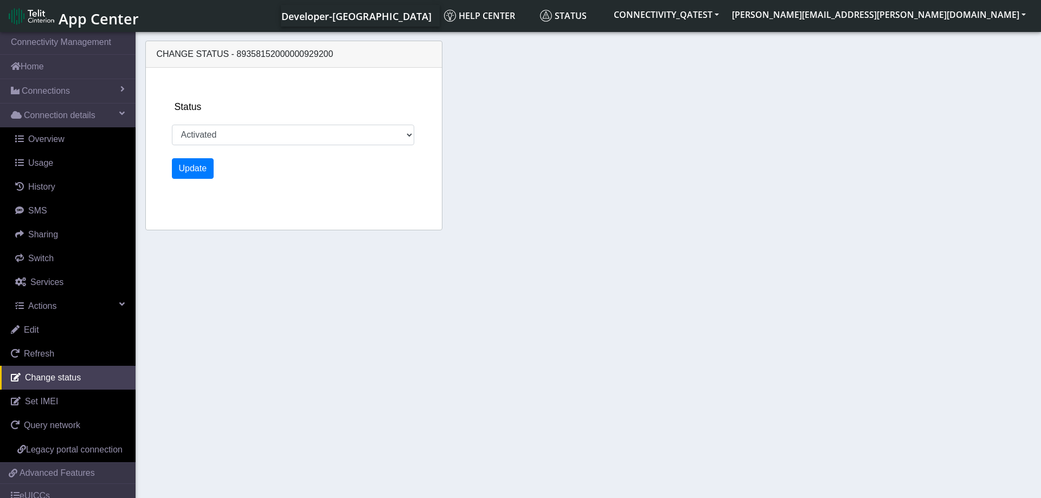
click at [193, 146] on div "Status Activated Deactivated Blocked Update" at bounding box center [307, 149] width 279 height 162
click at [172, 125] on select "Activated Deactivated Blocked" at bounding box center [293, 135] width 243 height 21
select select "blocked"
click option "Blocked" at bounding box center [0, 0] width 0 height 0
click at [195, 176] on button "Update" at bounding box center [193, 168] width 42 height 21
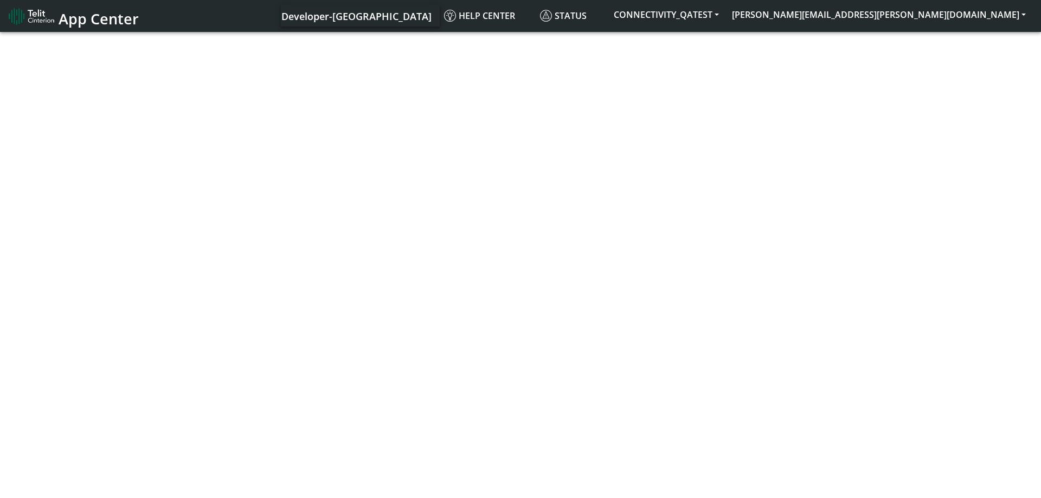
select select "blocked"
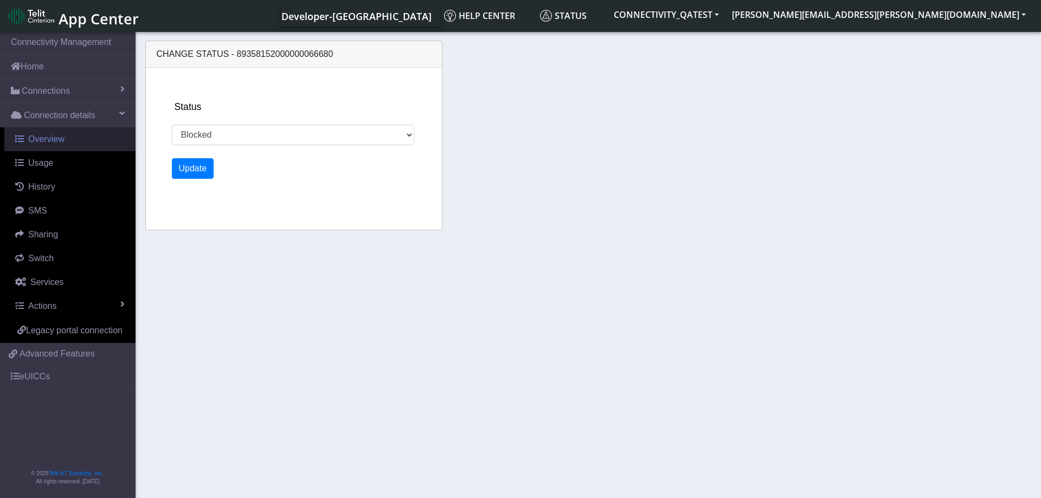
click at [50, 145] on link "Overview" at bounding box center [69, 139] width 131 height 24
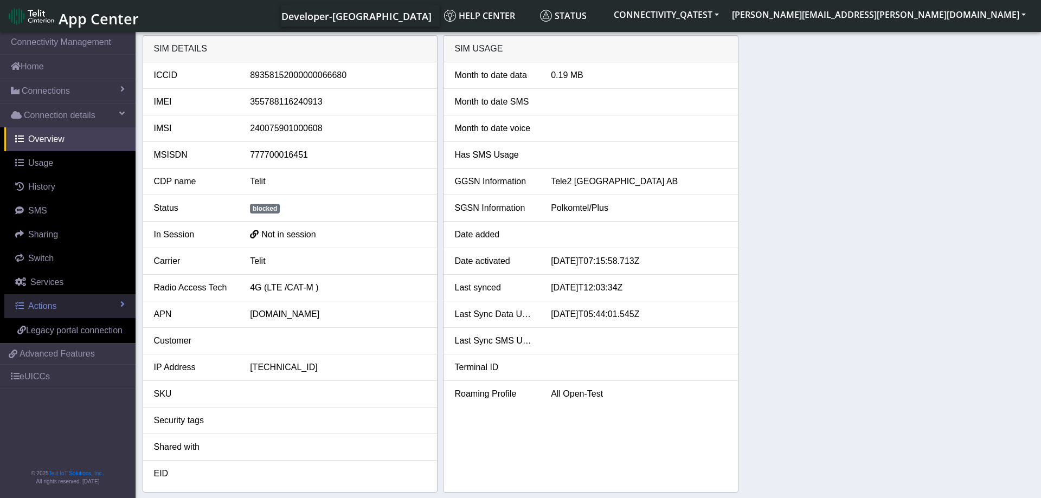
click at [67, 302] on link "Actions" at bounding box center [69, 306] width 131 height 24
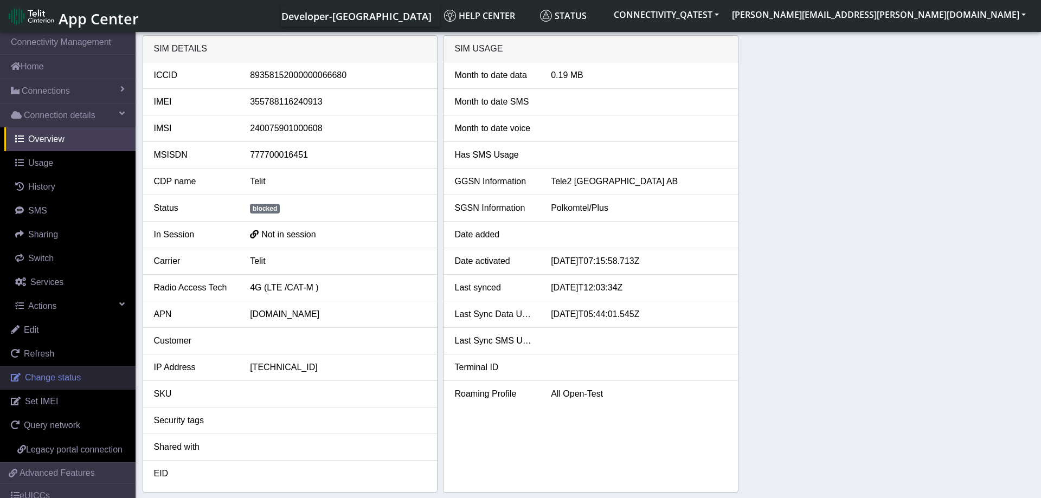
click at [75, 371] on link "Change status" at bounding box center [68, 378] width 136 height 24
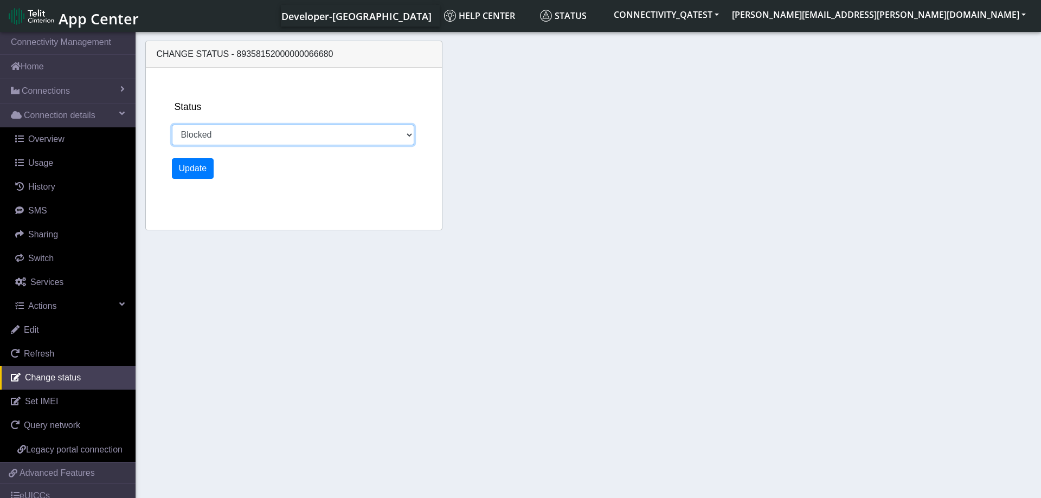
click at [172, 125] on select "Activated Deactivated Blocked" at bounding box center [293, 135] width 243 height 21
select select "activated"
click option "Activated" at bounding box center [0, 0] width 0 height 0
click at [195, 174] on button "Update" at bounding box center [193, 168] width 42 height 21
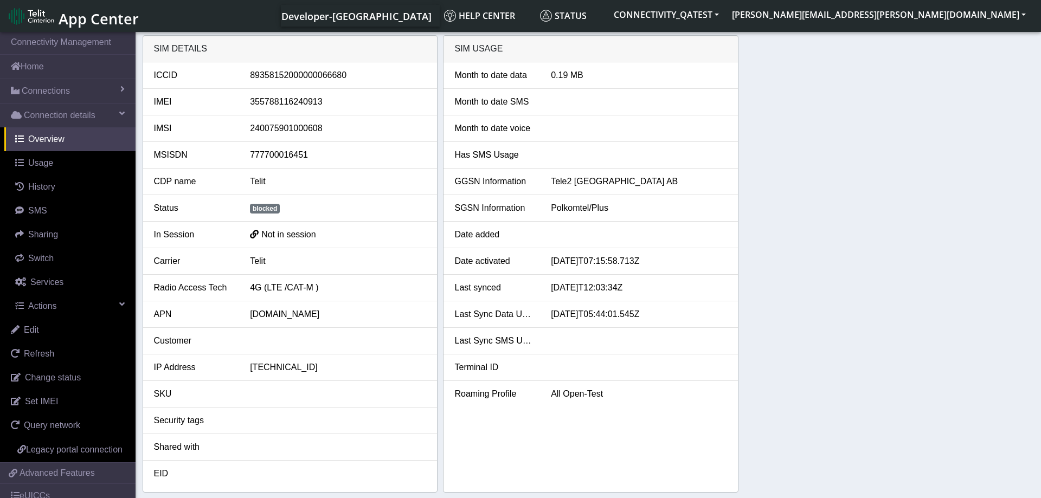
click at [776, 180] on div "SIM details ICCID 89358152000000066680 IMEI 355788116240913 IMSI 24007590100060…" at bounding box center [589, 264] width 892 height 458
